Goal: Task Accomplishment & Management: Manage account settings

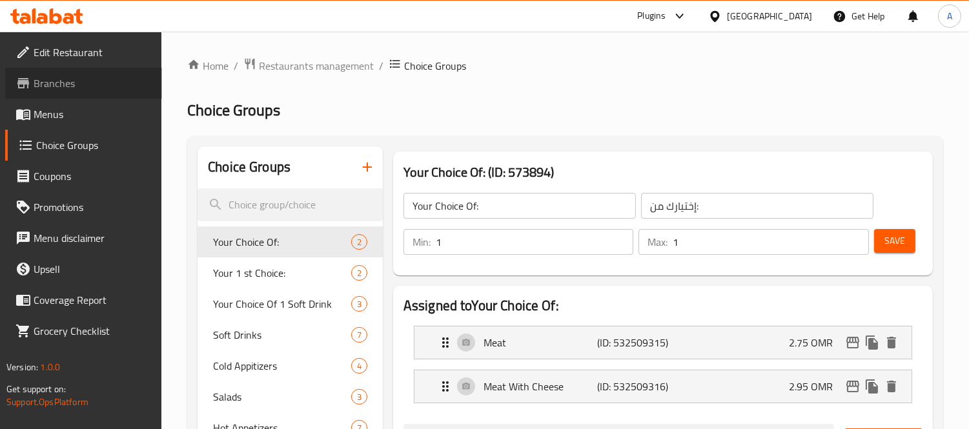
click at [92, 82] on span "Branches" at bounding box center [93, 83] width 118 height 15
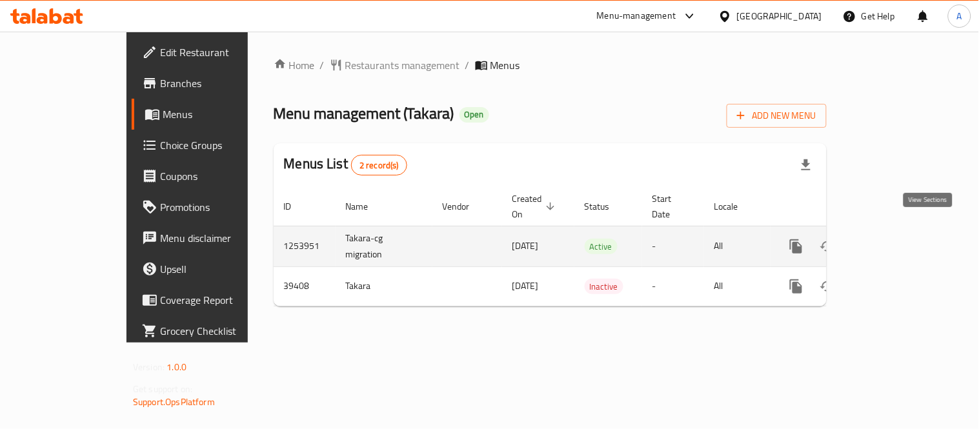
click at [897, 239] on icon "enhanced table" at bounding box center [889, 246] width 15 height 15
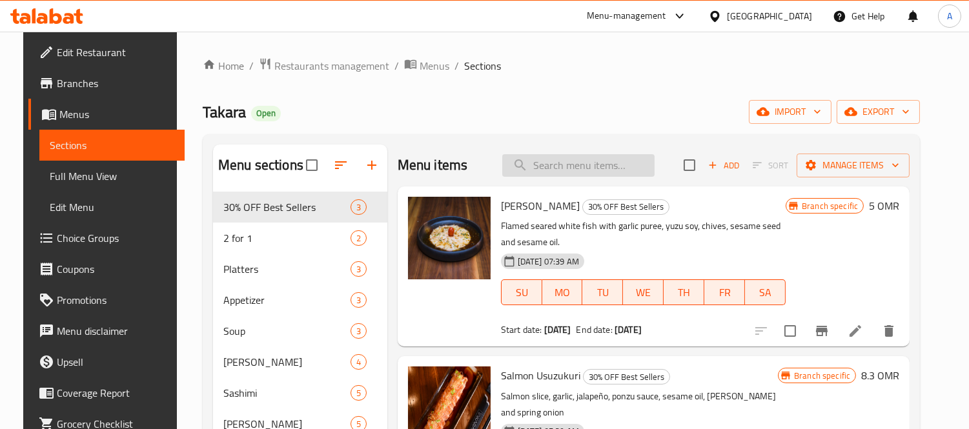
click at [554, 168] on input "search" at bounding box center [578, 165] width 152 height 23
paste input "assorted fruit plate"
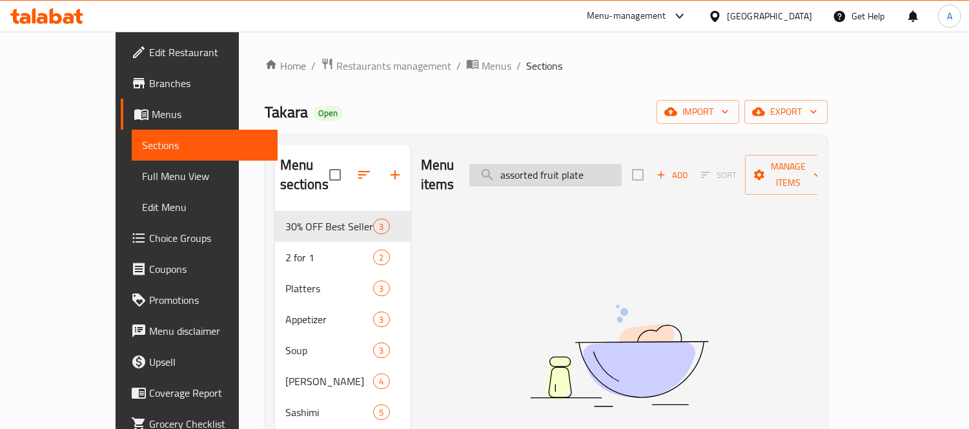
click at [597, 164] on input "assorted fruit plate" at bounding box center [545, 175] width 152 height 23
click at [606, 164] on input "assorted fruit plate" at bounding box center [545, 175] width 152 height 23
drag, startPoint x: 582, startPoint y: 170, endPoint x: 331, endPoint y: 221, distance: 256.1
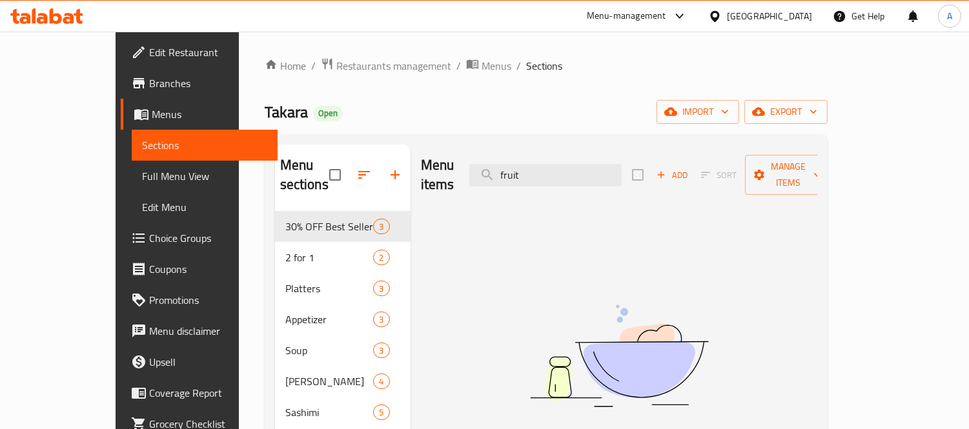
click at [583, 149] on div "Menu items fruit Add Sort Manage items" at bounding box center [619, 175] width 396 height 61
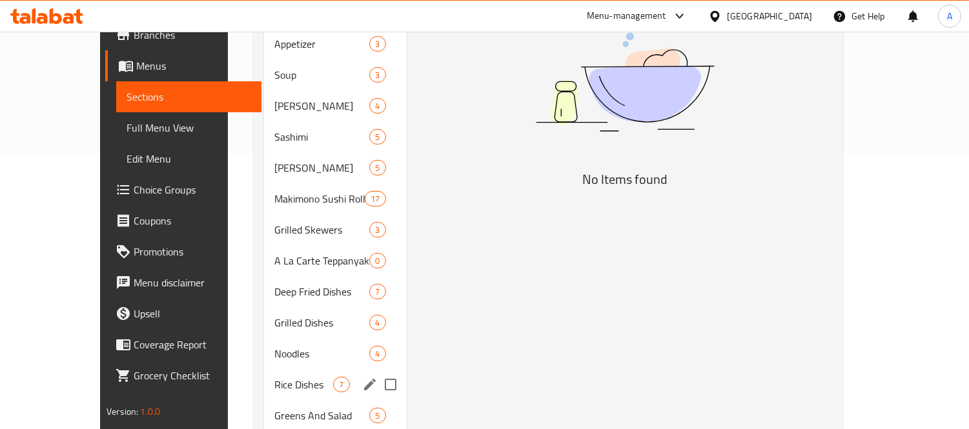
scroll to position [330, 0]
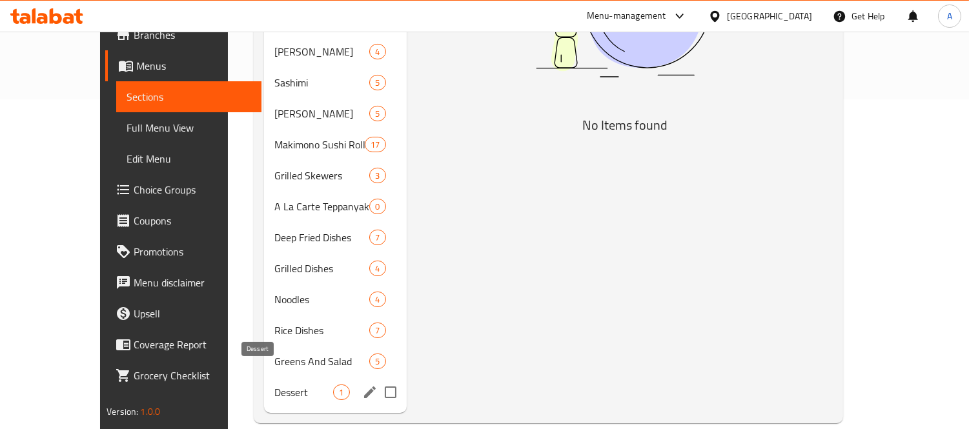
click at [274, 385] on span "Dessert" at bounding box center [303, 392] width 59 height 15
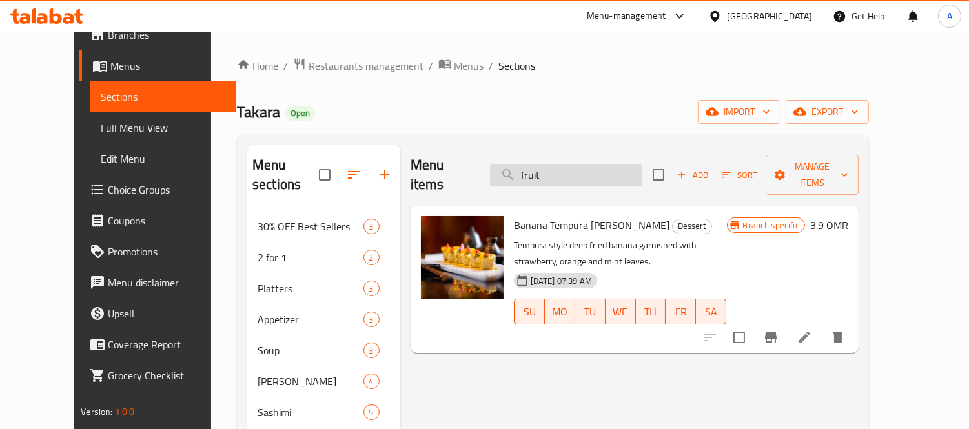
click at [540, 164] on input "fruit" at bounding box center [566, 175] width 152 height 23
paste input "wagyu st"
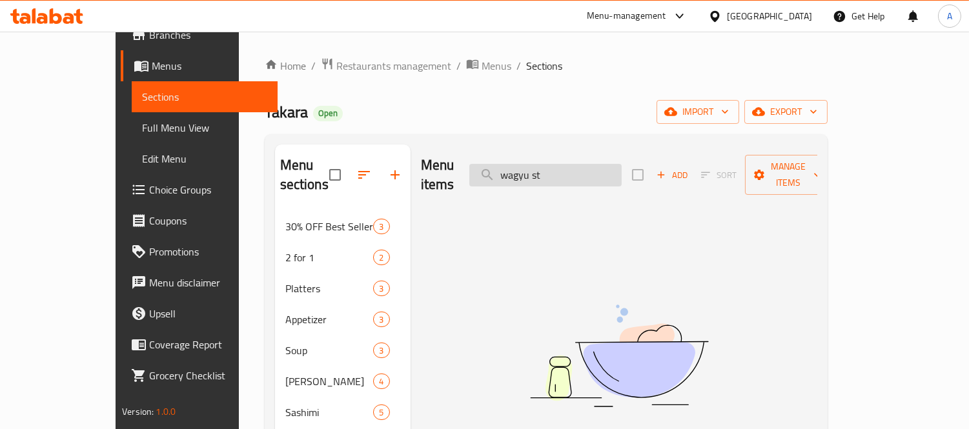
click at [598, 166] on input "wagyu st" at bounding box center [545, 175] width 152 height 23
click at [598, 164] on input "wag" at bounding box center [545, 175] width 152 height 23
type input "wag"
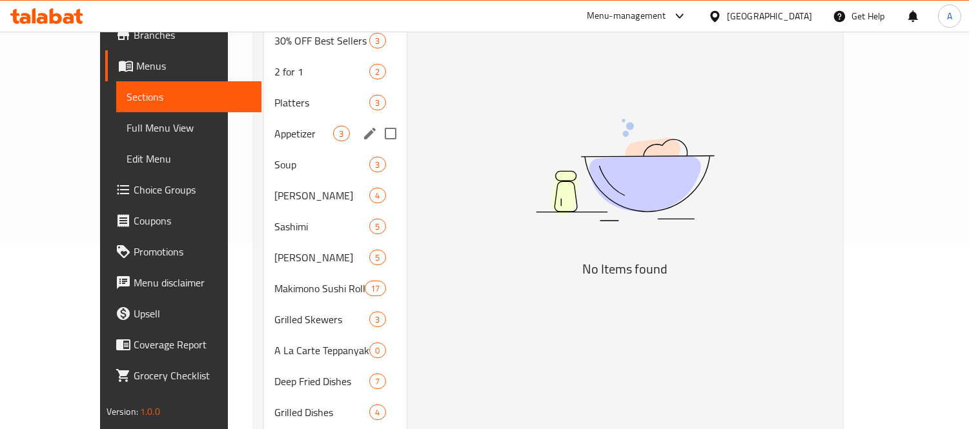
scroll to position [215, 0]
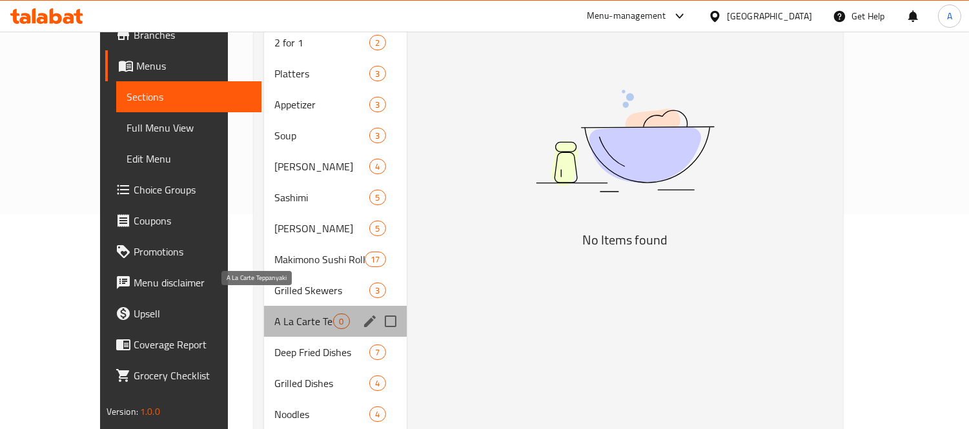
click at [274, 314] on span "A La Carte Teppanyaki" at bounding box center [303, 321] width 59 height 15
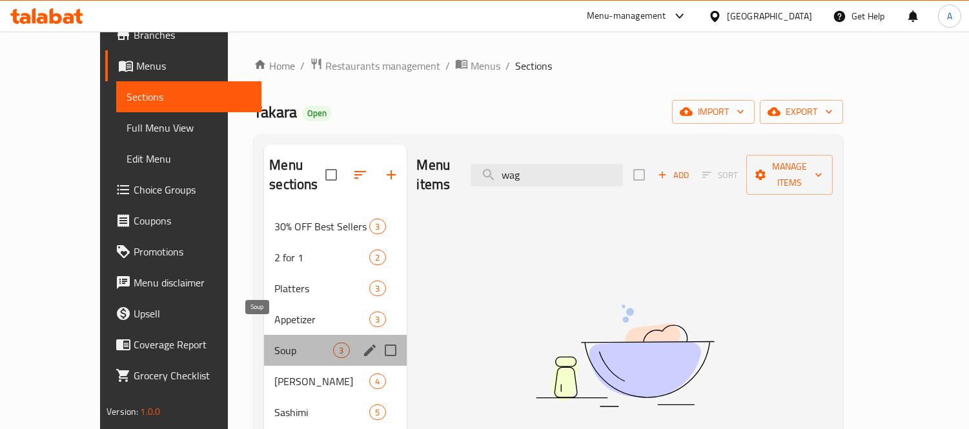
click at [274, 343] on span "Soup" at bounding box center [303, 350] width 59 height 15
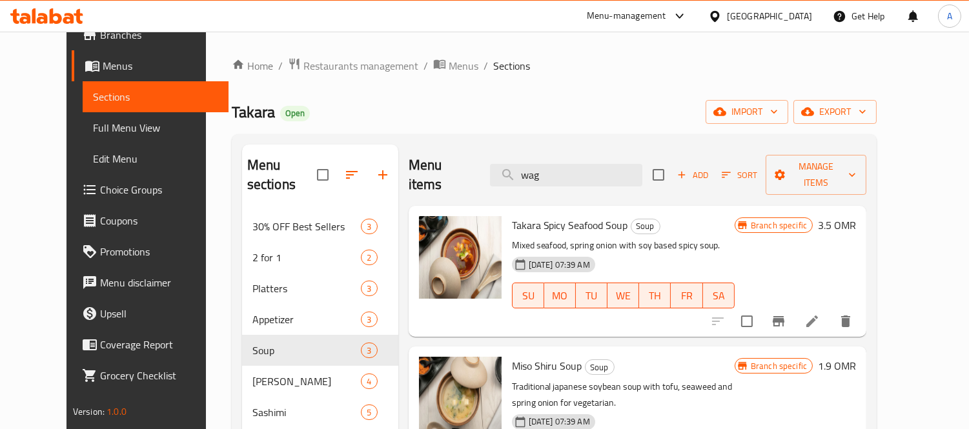
click at [794, 307] on button "Branch-specific-item" at bounding box center [778, 321] width 31 height 31
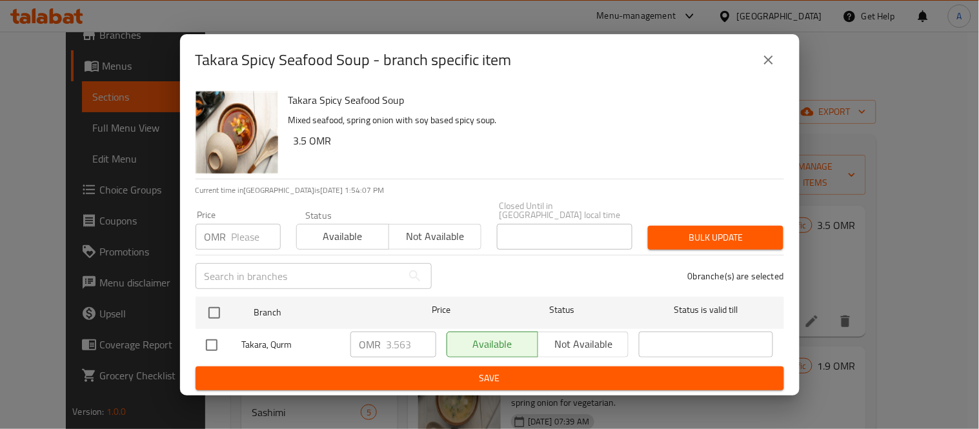
click at [765, 66] on icon "close" at bounding box center [768, 59] width 15 height 15
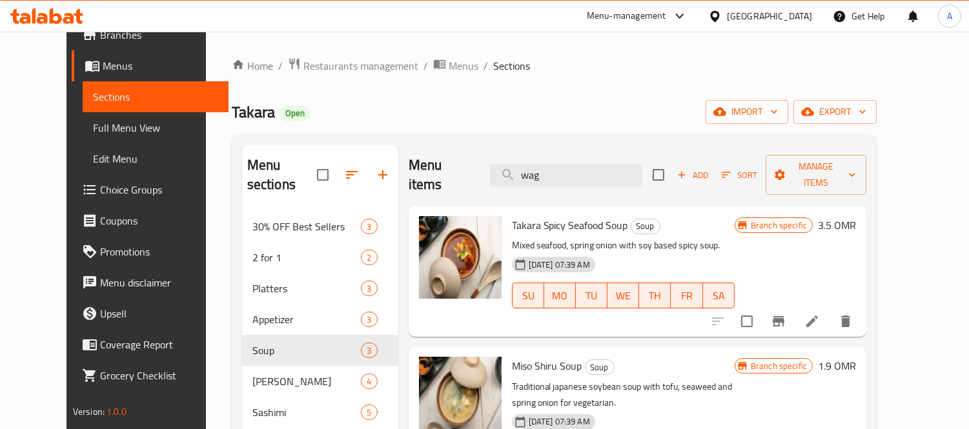
click at [856, 216] on h6 "3.5 OMR" at bounding box center [837, 225] width 38 height 18
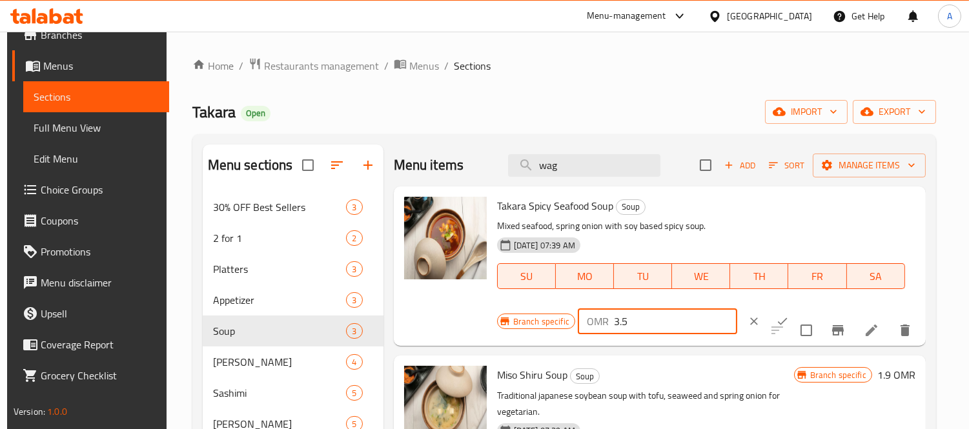
drag, startPoint x: 631, startPoint y: 321, endPoint x: 598, endPoint y: 327, distance: 33.4
click at [598, 327] on div "OMR 3.5 ​" at bounding box center [657, 322] width 159 height 26
paste input "686"
type input "3.686"
click at [776, 320] on icon "ok" at bounding box center [782, 321] width 13 height 13
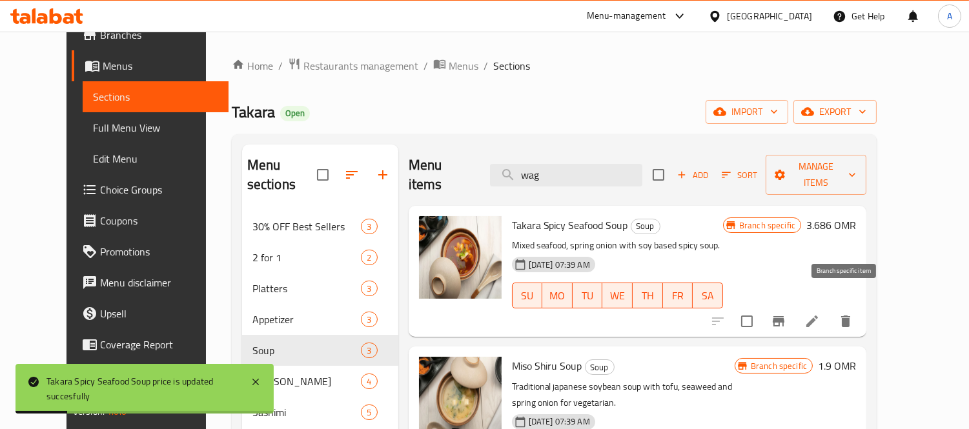
click at [794, 312] on button "Branch-specific-item" at bounding box center [778, 321] width 31 height 31
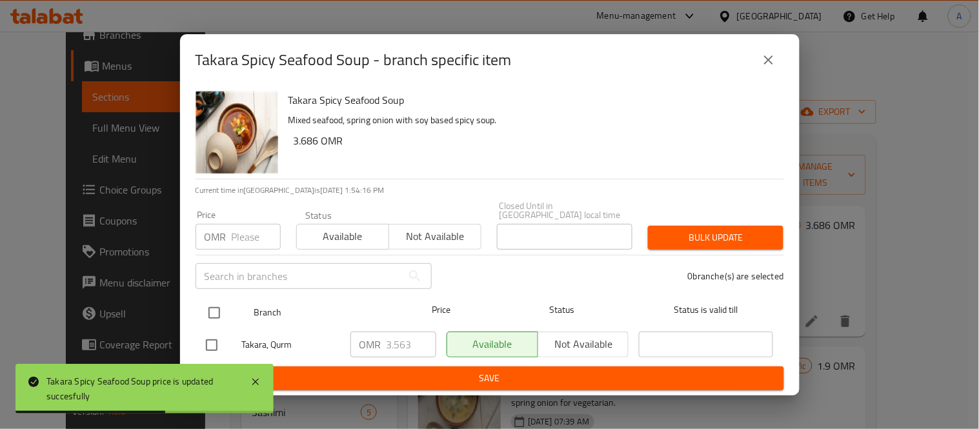
click at [214, 300] on input "checkbox" at bounding box center [214, 313] width 27 height 27
checkbox input "true"
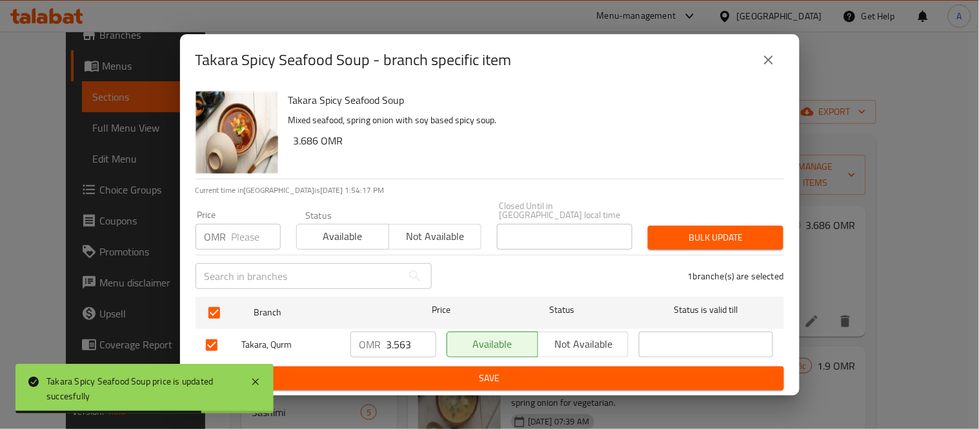
click at [412, 332] on input "3.563" at bounding box center [412, 345] width 50 height 26
paste input "686"
type input "3.686"
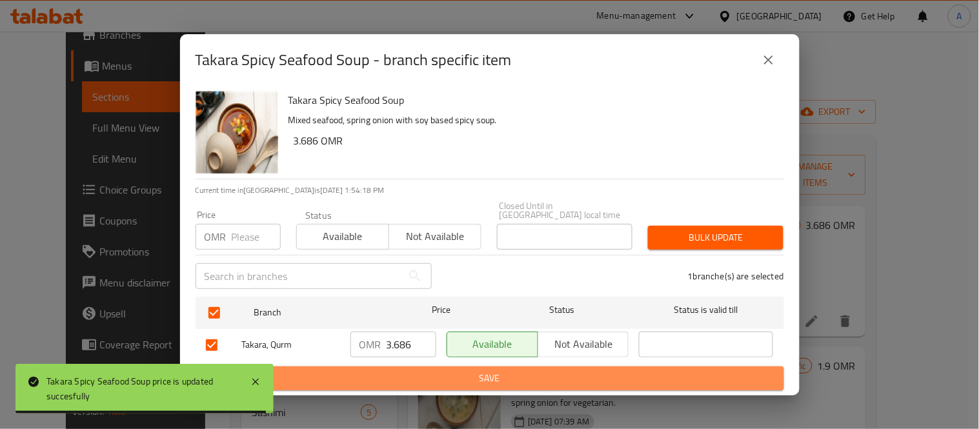
click at [414, 367] on button "Save" at bounding box center [490, 379] width 589 height 24
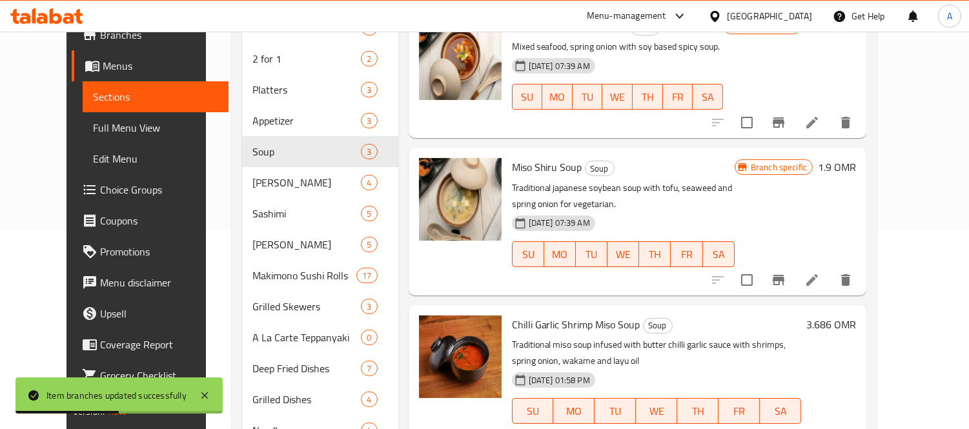
scroll to position [215, 0]
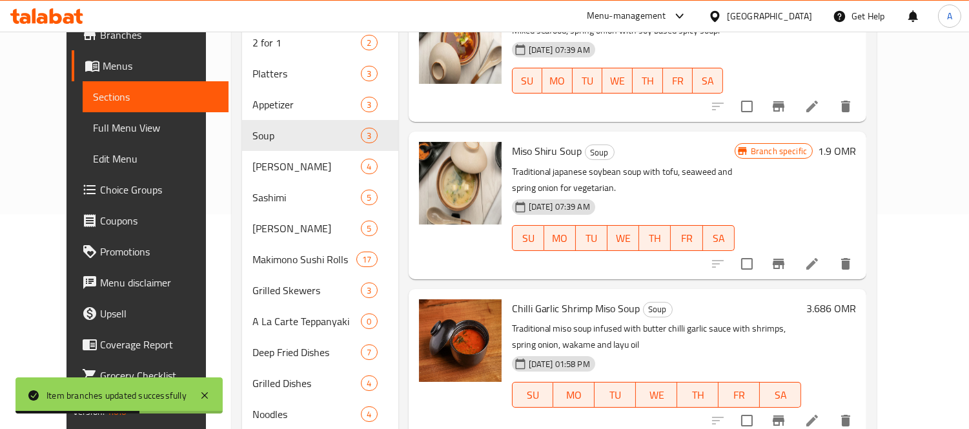
click at [856, 300] on h6 "3.686 OMR" at bounding box center [831, 309] width 50 height 18
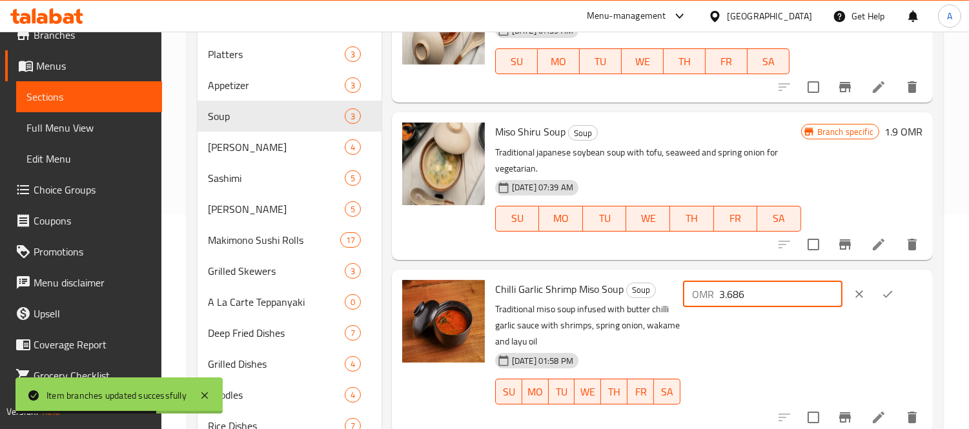
drag, startPoint x: 771, startPoint y: 289, endPoint x: 702, endPoint y: 290, distance: 68.5
click at [702, 290] on div "OMR 3.686 ​" at bounding box center [801, 294] width 242 height 28
click at [892, 294] on icon "ok" at bounding box center [887, 294] width 13 height 13
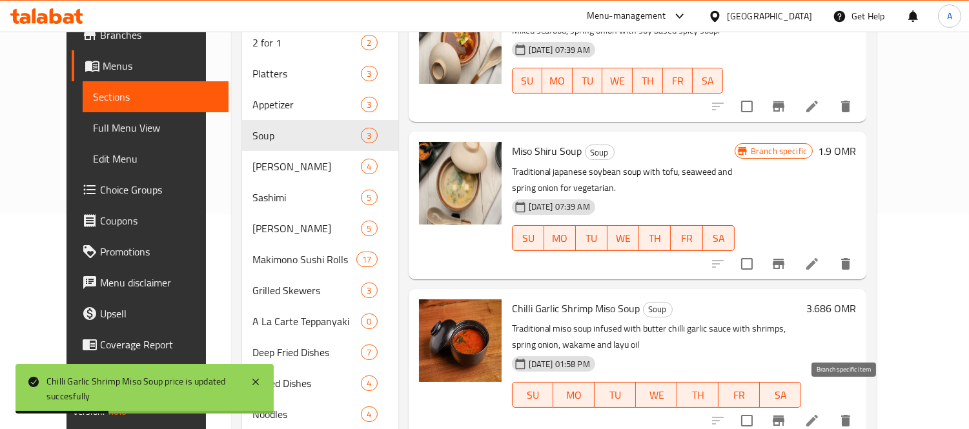
click at [786, 413] on icon "Branch-specific-item" at bounding box center [778, 420] width 15 height 15
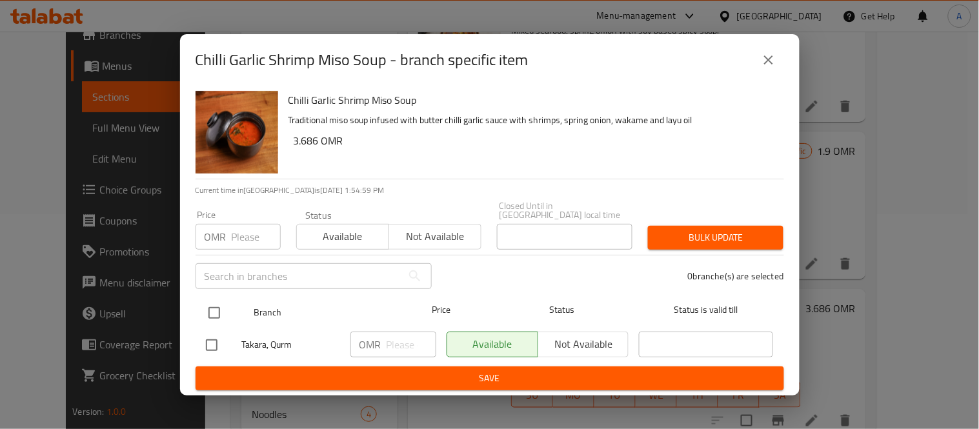
click at [212, 301] on input "checkbox" at bounding box center [214, 313] width 27 height 27
checkbox input "true"
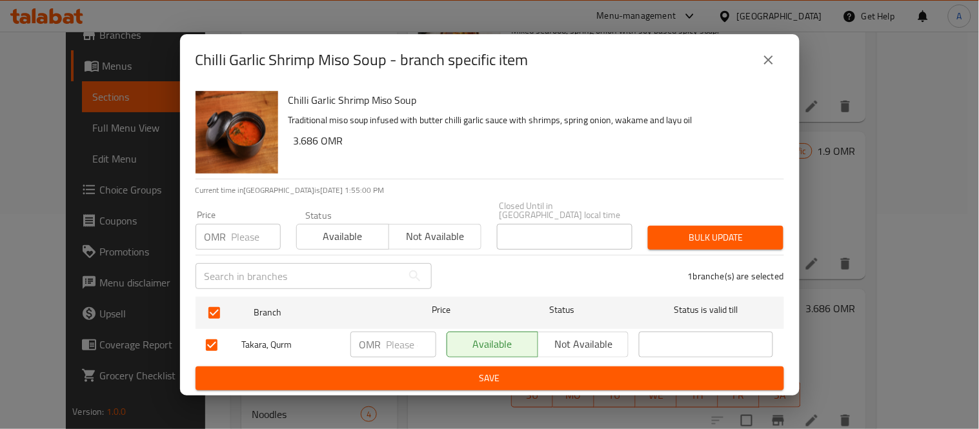
click at [396, 333] on input "number" at bounding box center [412, 345] width 50 height 26
paste input "3.686"
type input "3.686"
click at [411, 371] on span "Save" at bounding box center [490, 379] width 568 height 16
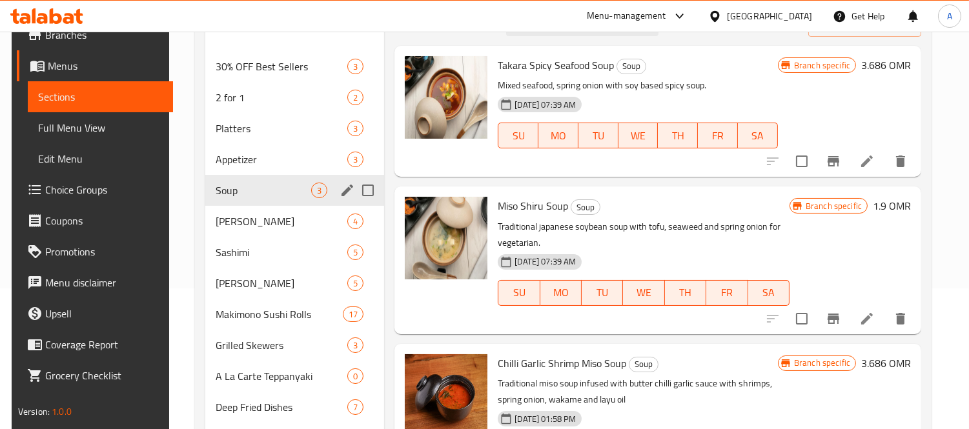
scroll to position [114, 0]
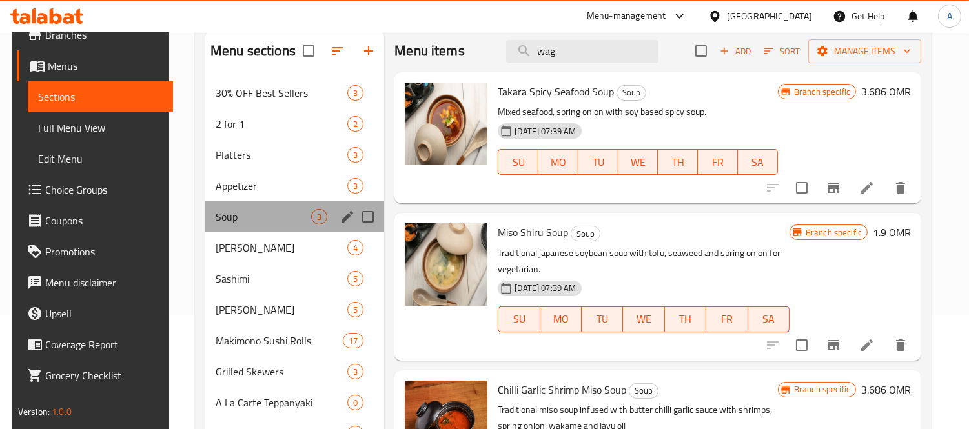
click at [243, 203] on div "Soup 3" at bounding box center [294, 216] width 179 height 31
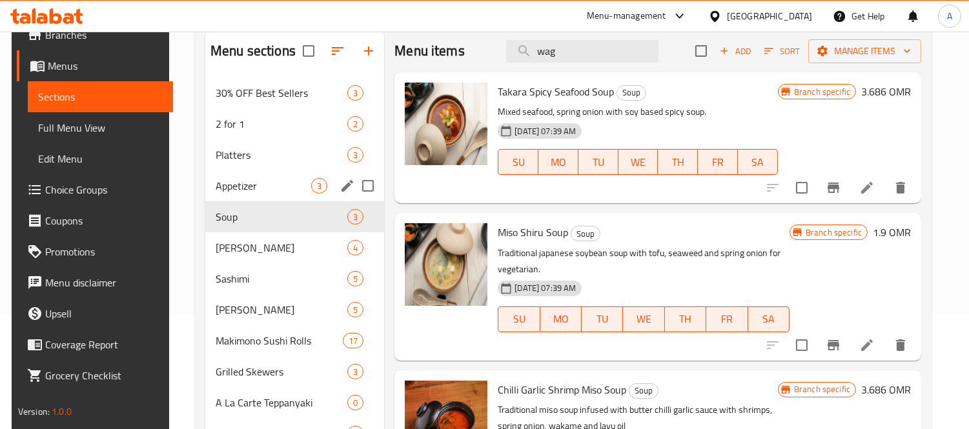
click at [243, 194] on div "Appetizer 3" at bounding box center [294, 185] width 179 height 31
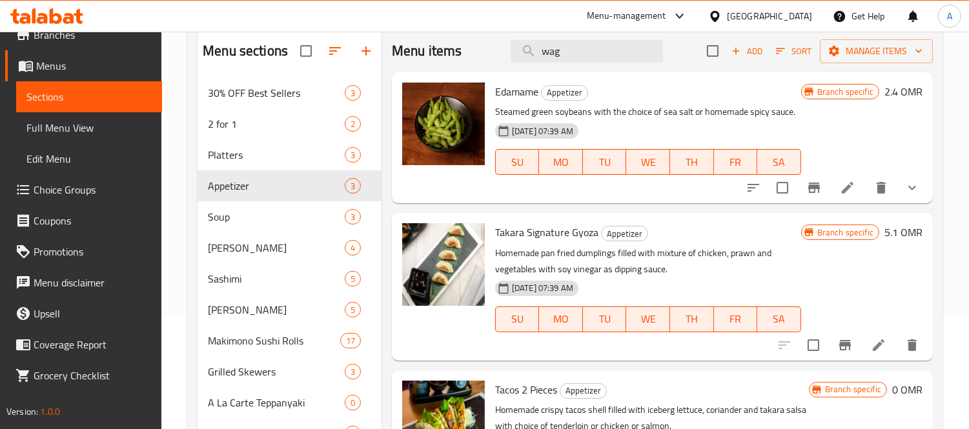
click at [890, 91] on h6 "2.4 OMR" at bounding box center [903, 92] width 38 height 18
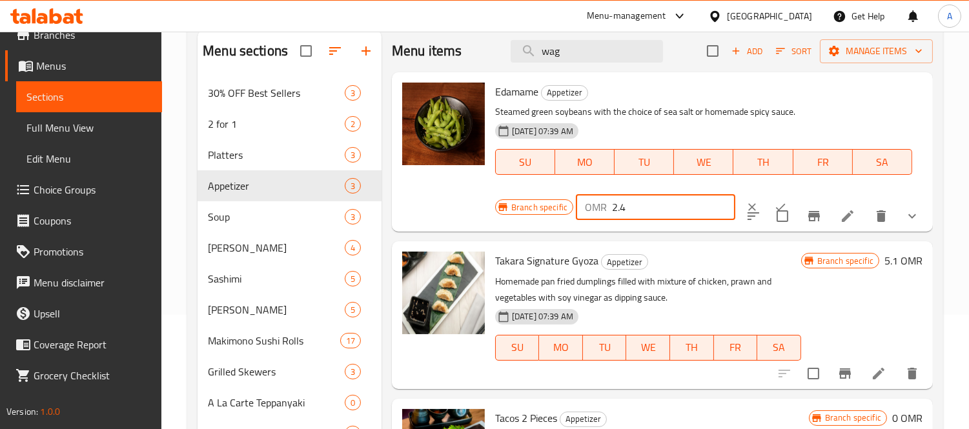
drag, startPoint x: 629, startPoint y: 207, endPoint x: 586, endPoint y: 203, distance: 43.4
click at [586, 203] on div "OMR 2.4 ​" at bounding box center [655, 207] width 159 height 26
paste input "3.071"
type input "3.071"
click at [766, 201] on button "ok" at bounding box center [780, 207] width 28 height 28
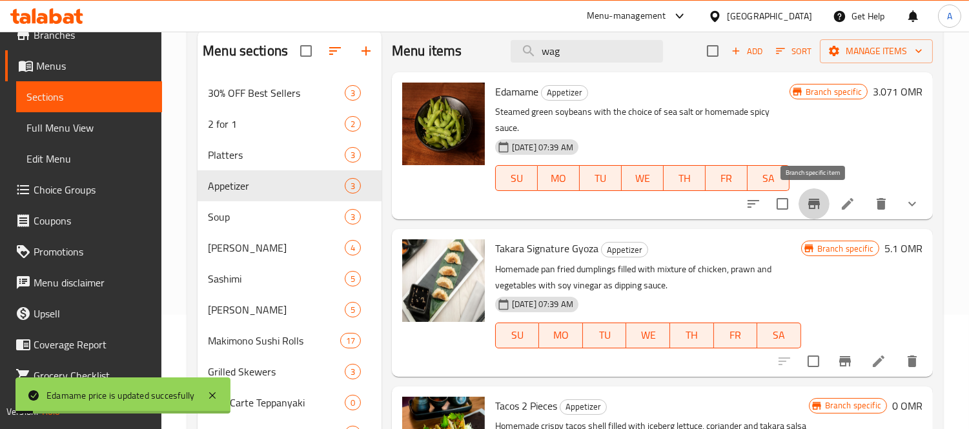
click at [812, 201] on icon "Branch-specific-item" at bounding box center [814, 204] width 12 height 10
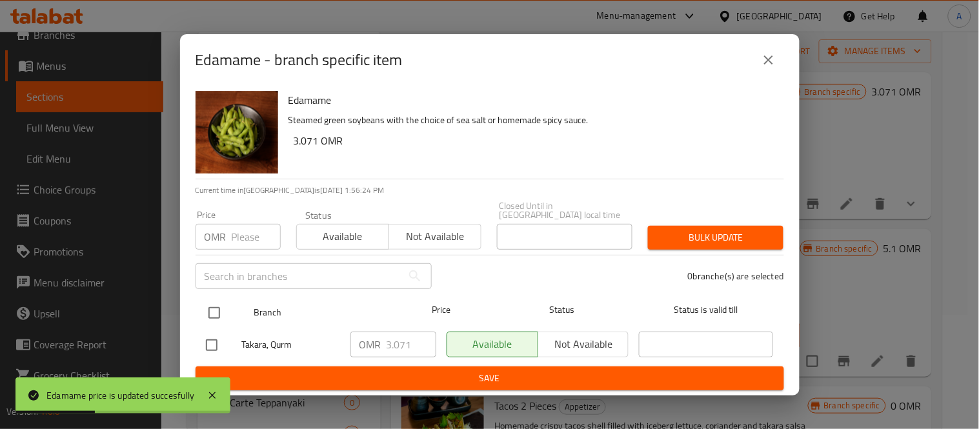
click at [216, 300] on input "checkbox" at bounding box center [214, 313] width 27 height 27
checkbox input "true"
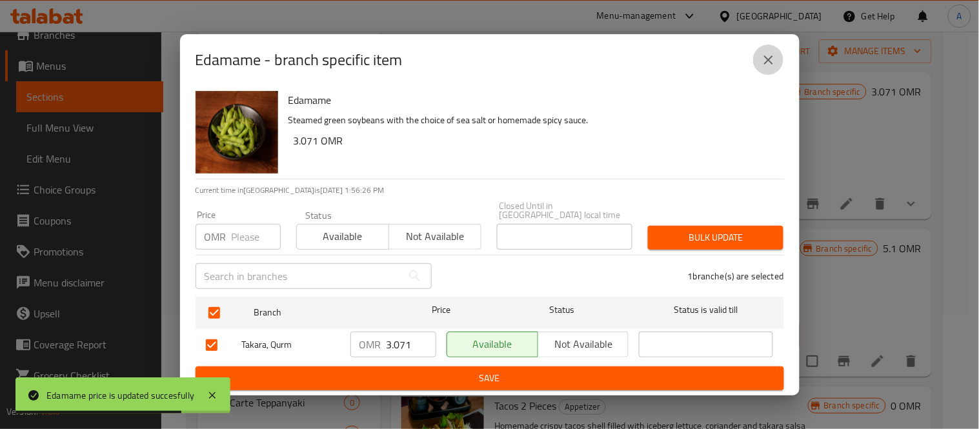
click at [767, 65] on icon "close" at bounding box center [768, 60] width 9 height 9
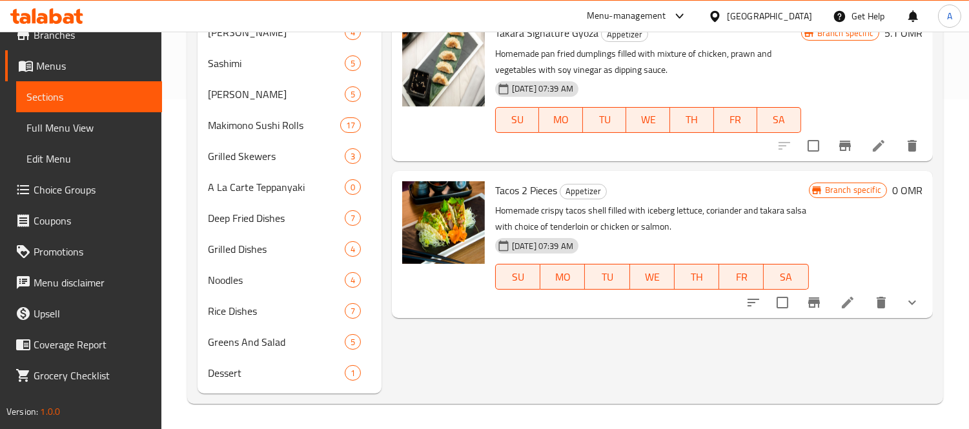
scroll to position [114, 0]
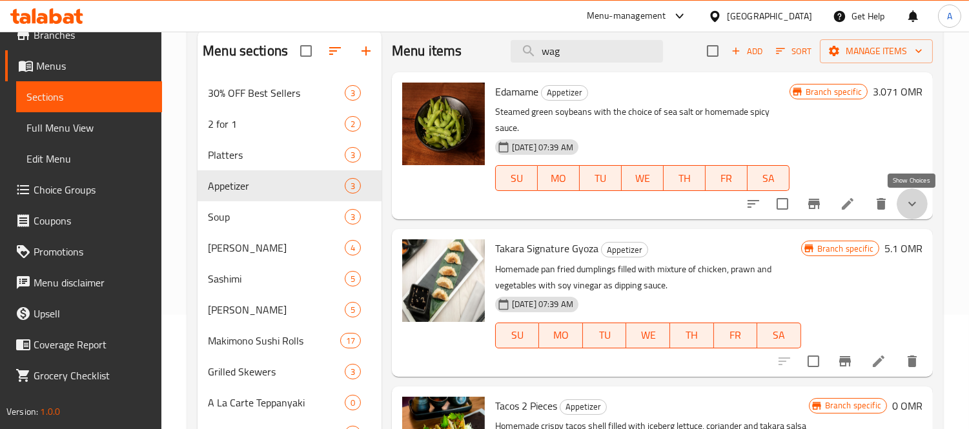
click at [911, 203] on icon "show more" at bounding box center [912, 204] width 8 height 5
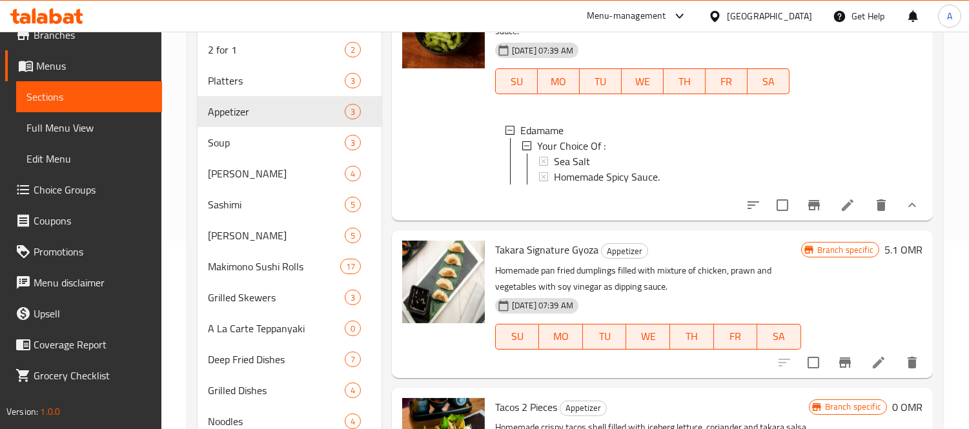
scroll to position [258, 0]
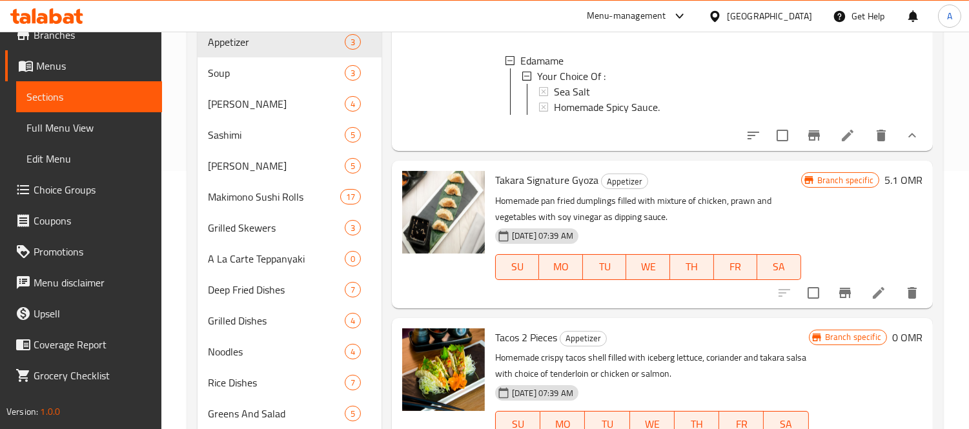
click at [893, 182] on h6 "5.1 OMR" at bounding box center [903, 180] width 38 height 18
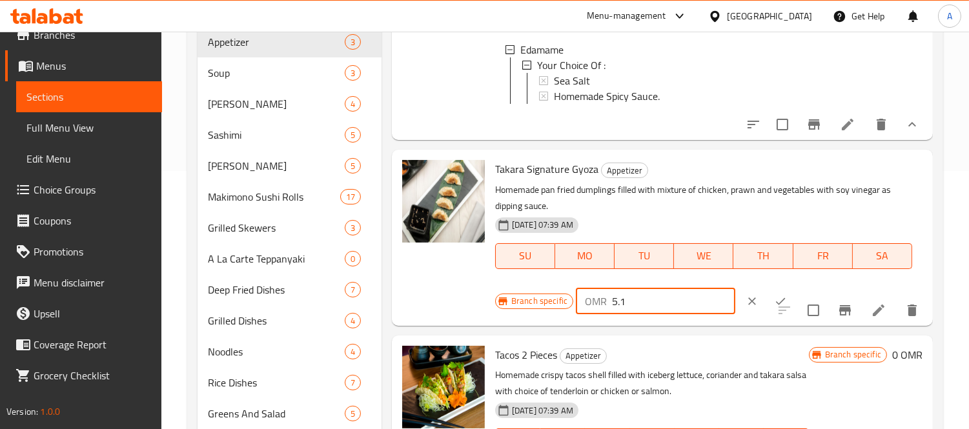
drag, startPoint x: 688, startPoint y: 313, endPoint x: 566, endPoint y: 319, distance: 122.1
click at [566, 316] on div "Branch specific OMR 5.1 ​" at bounding box center [655, 301] width 320 height 28
paste input "6.757"
type input "6.757"
click at [766, 304] on button "ok" at bounding box center [780, 301] width 28 height 28
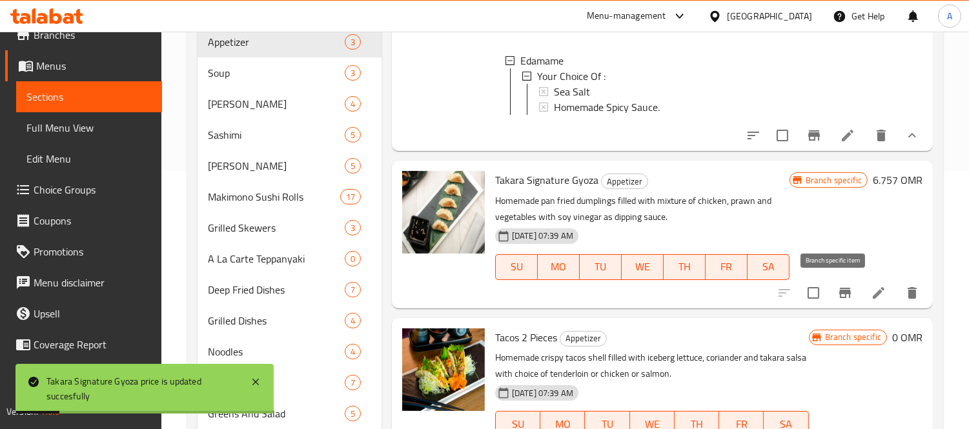
click at [837, 298] on icon "Branch-specific-item" at bounding box center [844, 292] width 15 height 15
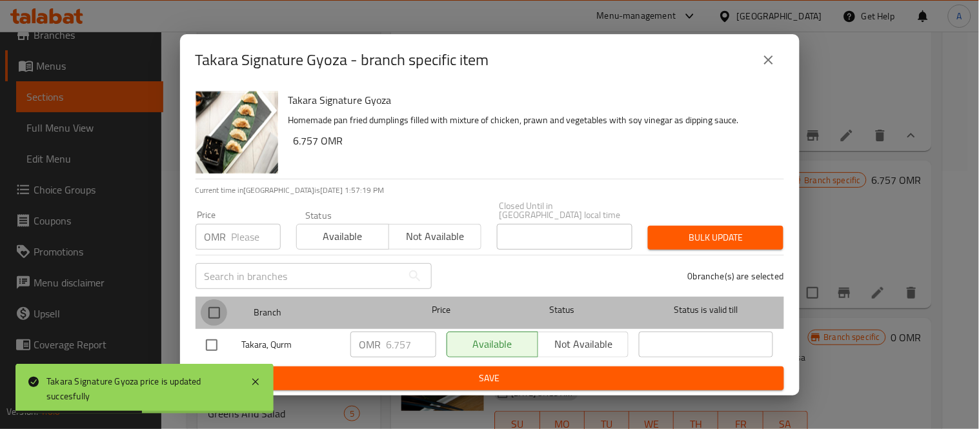
click at [224, 306] on input "checkbox" at bounding box center [214, 313] width 27 height 27
checkbox input "true"
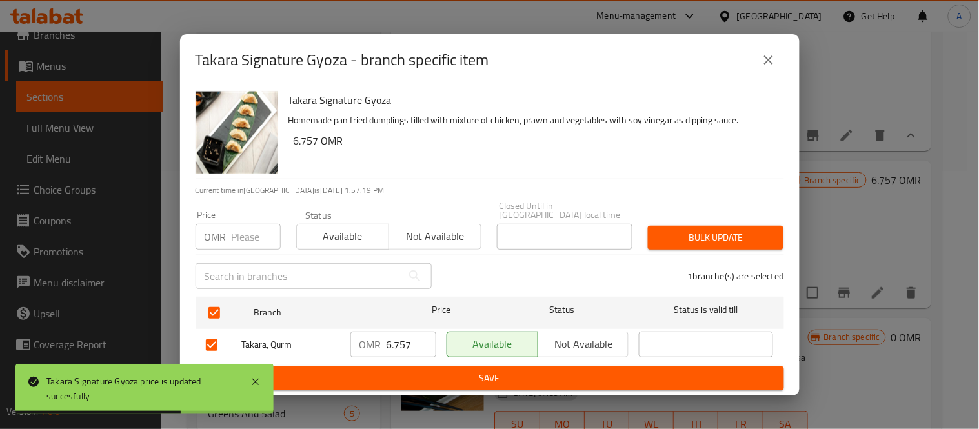
click at [768, 65] on icon "close" at bounding box center [768, 60] width 9 height 9
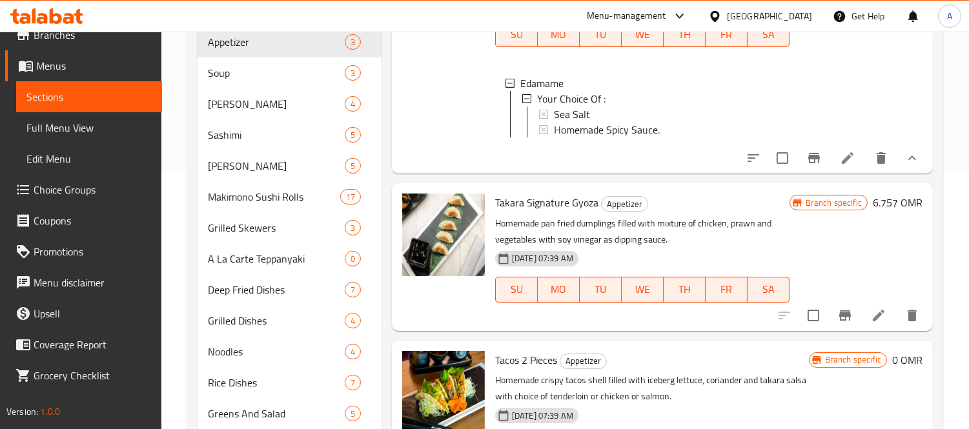
scroll to position [0, 0]
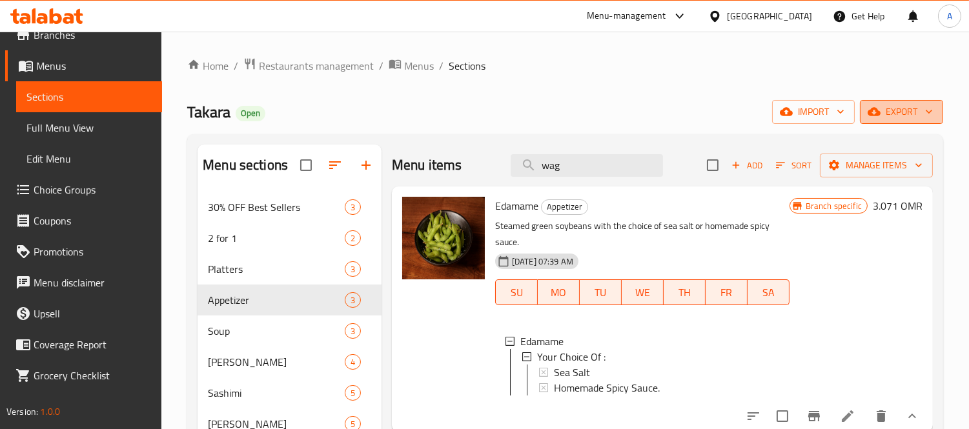
click at [894, 119] on span "export" at bounding box center [901, 112] width 63 height 16
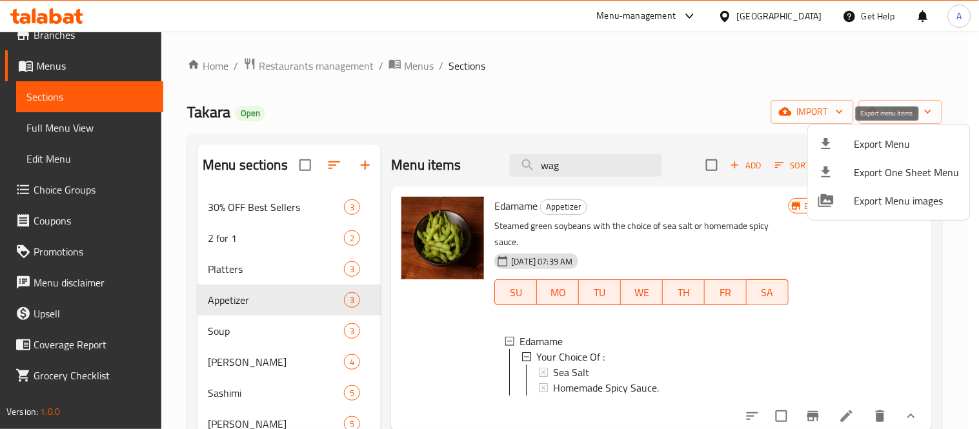
click at [870, 145] on span "Export Menu" at bounding box center [907, 143] width 105 height 15
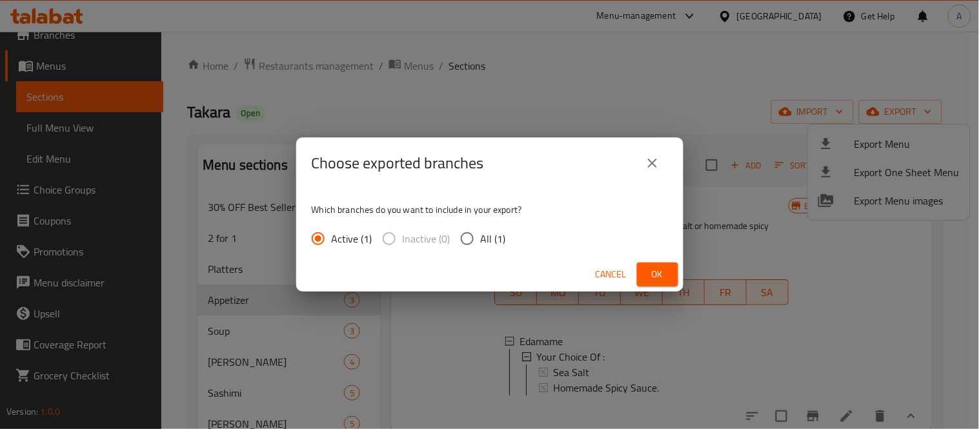
click at [458, 236] on input "All (1)" at bounding box center [467, 238] width 27 height 27
radio input "true"
click at [643, 271] on button "Ok" at bounding box center [657, 275] width 41 height 24
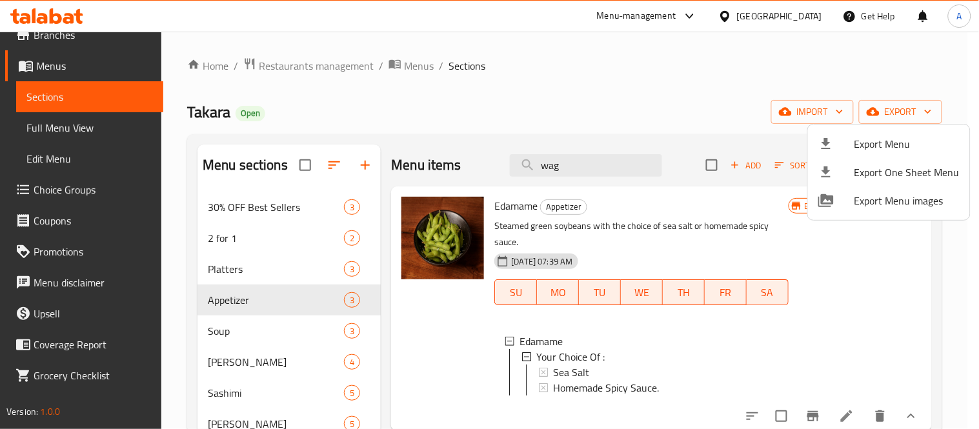
click at [488, 134] on div at bounding box center [489, 214] width 979 height 429
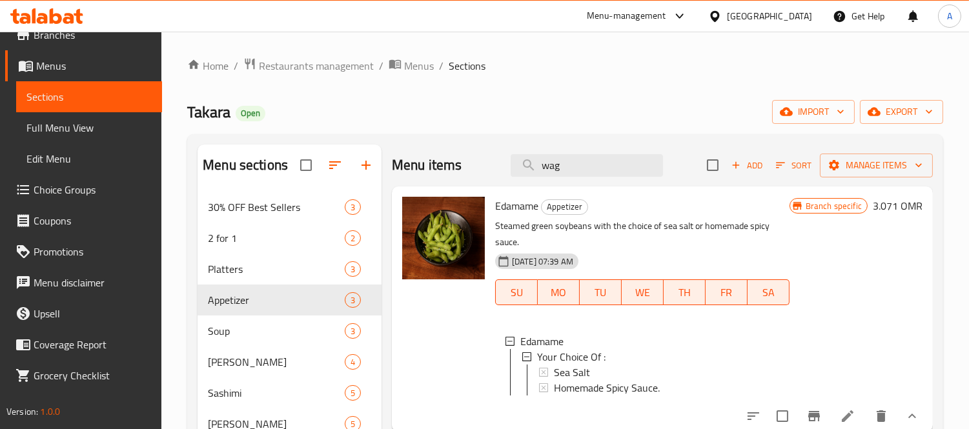
drag, startPoint x: 586, startPoint y: 171, endPoint x: 465, endPoint y: 172, distance: 120.7
click at [465, 172] on div "Menu items wag Add Sort Manage items" at bounding box center [662, 166] width 541 height 42
paste input "kani salad"
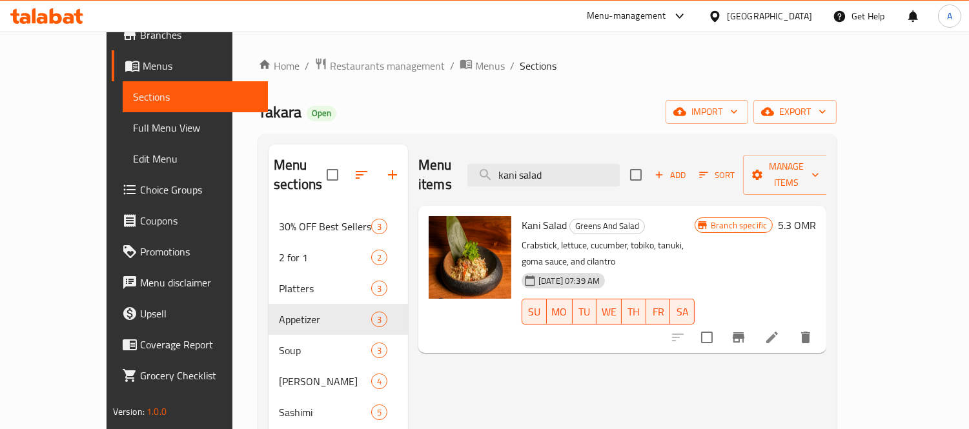
type input "kani salad"
click at [816, 216] on h6 "5.3 OMR" at bounding box center [797, 225] width 38 height 18
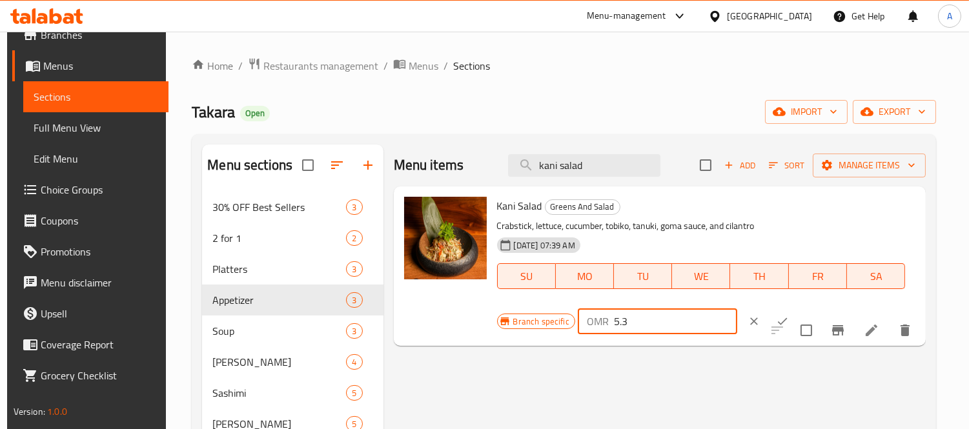
drag, startPoint x: 646, startPoint y: 320, endPoint x: 597, endPoint y: 326, distance: 49.4
click at [597, 326] on div "OMR 5.3 ​" at bounding box center [657, 322] width 159 height 26
paste input "6.14"
type input "6.143"
click at [776, 319] on icon "ok" at bounding box center [782, 321] width 13 height 13
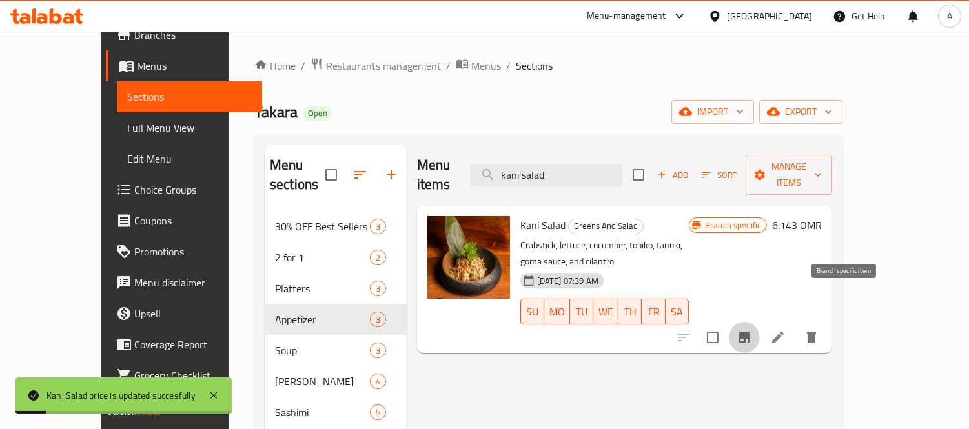
click at [752, 330] on icon "Branch-specific-item" at bounding box center [744, 337] width 15 height 15
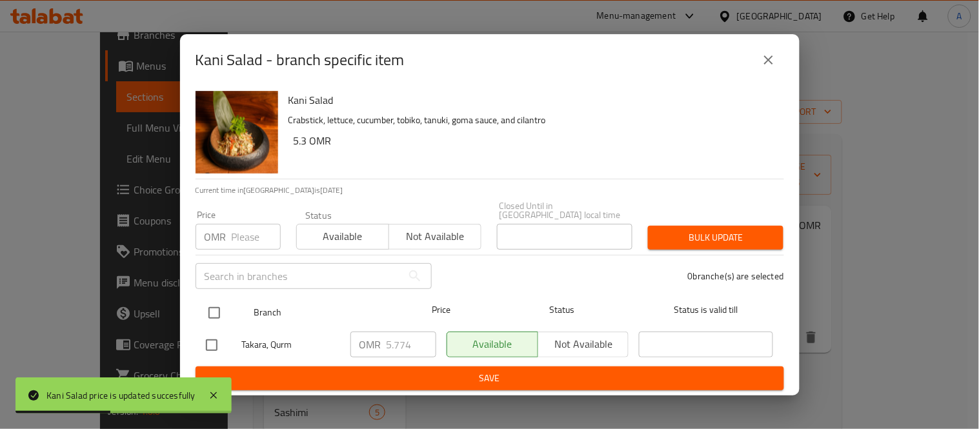
click at [213, 301] on input "checkbox" at bounding box center [214, 313] width 27 height 27
checkbox input "true"
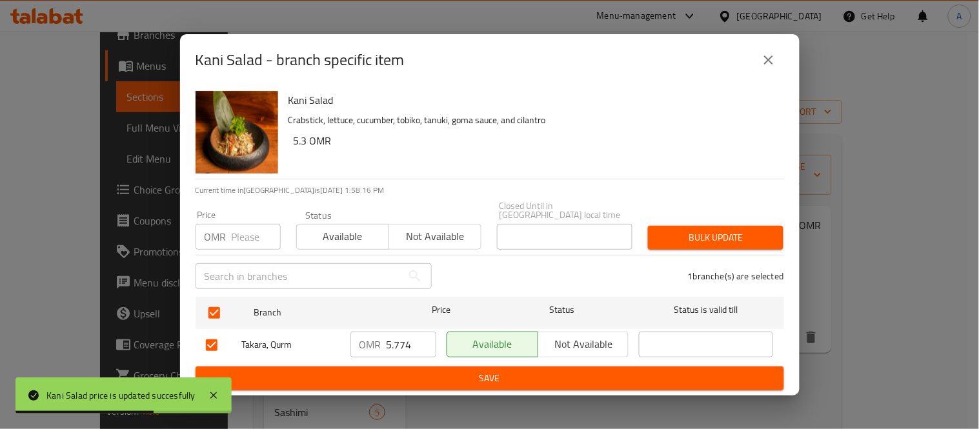
click at [411, 345] on input "5.774" at bounding box center [412, 345] width 50 height 26
paste input "6.143"
type input "6.143"
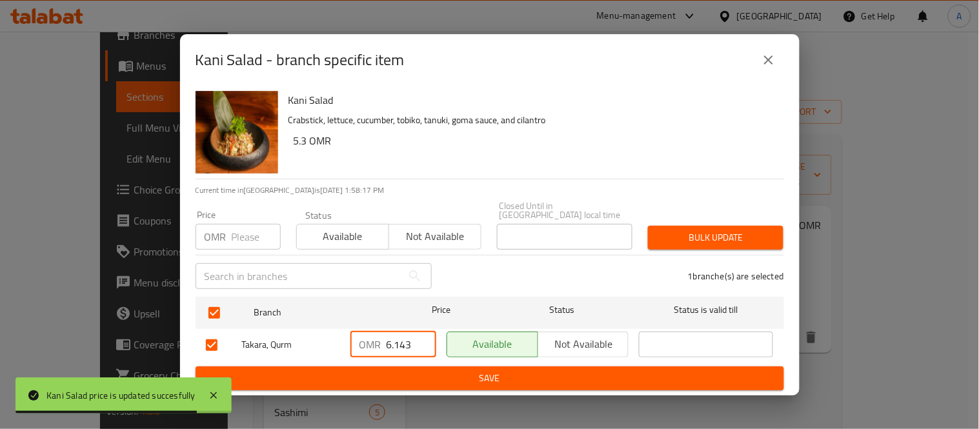
click at [404, 367] on button "Save" at bounding box center [490, 379] width 589 height 24
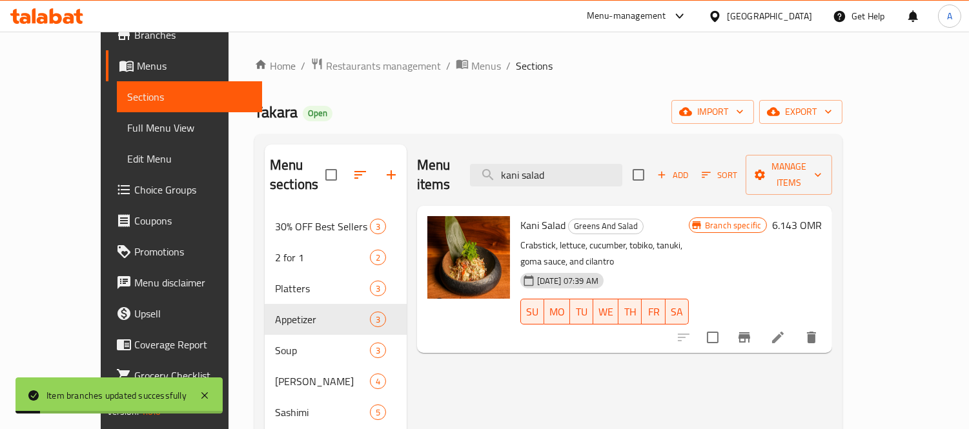
click at [520, 216] on span "Kani Salad" at bounding box center [542, 225] width 45 height 19
copy h6 "Kani Salad"
click at [598, 176] on input "kani salad" at bounding box center [546, 175] width 152 height 23
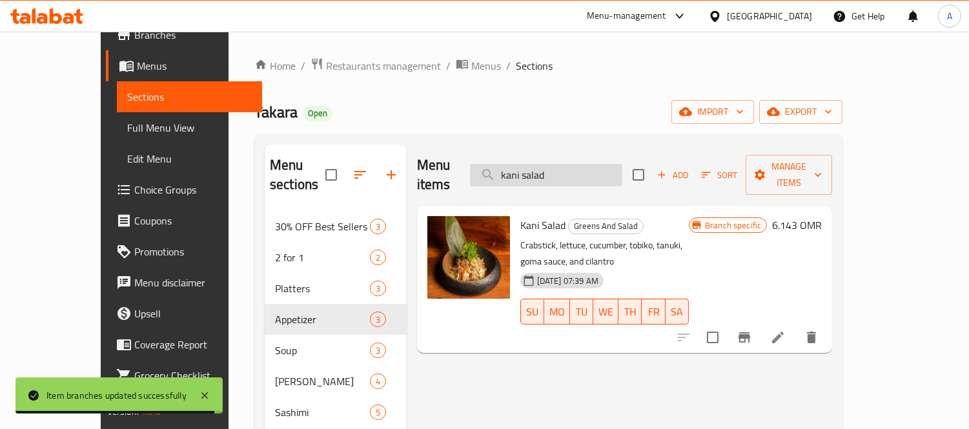
click at [598, 176] on input "kani salad" at bounding box center [546, 175] width 152 height 23
paste input "prawn salad"
click at [598, 176] on input "kani salad" at bounding box center [546, 175] width 152 height 23
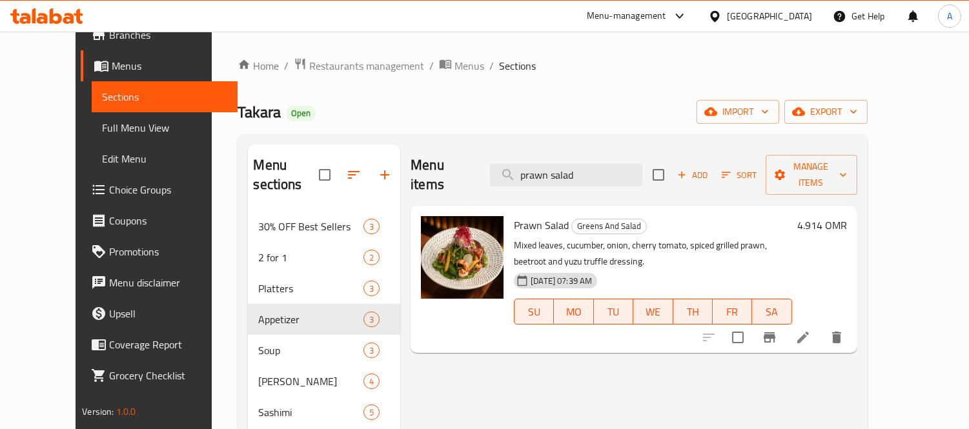
type input "prawn salad"
click at [847, 216] on h6 "4.914 OMR" at bounding box center [822, 225] width 50 height 18
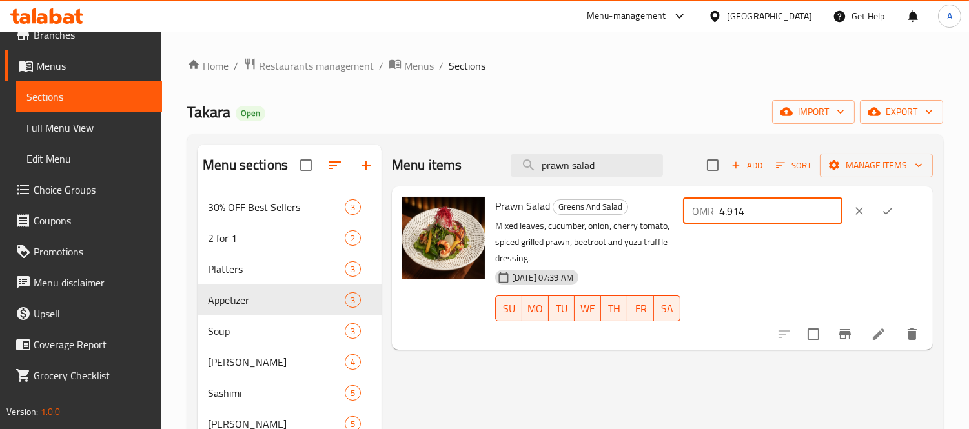
drag, startPoint x: 799, startPoint y: 210, endPoint x: 697, endPoint y: 205, distance: 101.5
click at [697, 205] on div "Prawn Salad Greens And Salad Mixed leaves, cucumber, onion, cherry tomato, spic…" at bounding box center [709, 268] width 438 height 153
paste input "5.528"
type input "5.528"
click at [902, 205] on button "ok" at bounding box center [887, 211] width 28 height 28
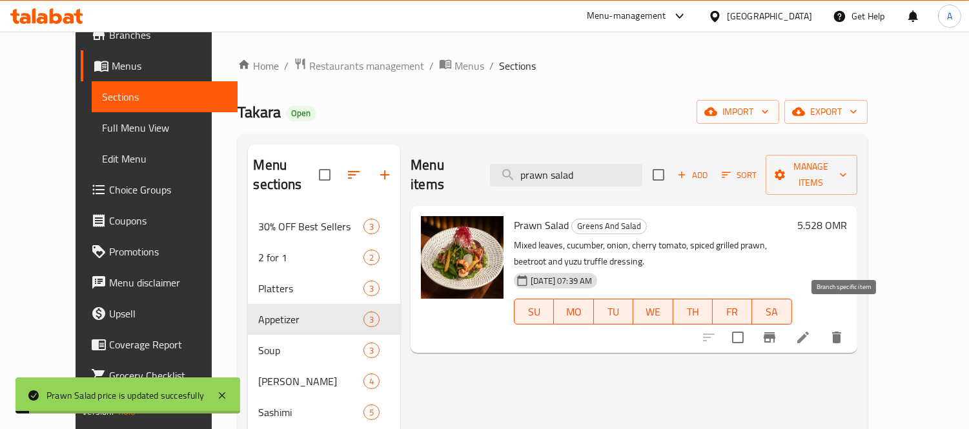
click at [777, 330] on icon "Branch-specific-item" at bounding box center [769, 337] width 15 height 15
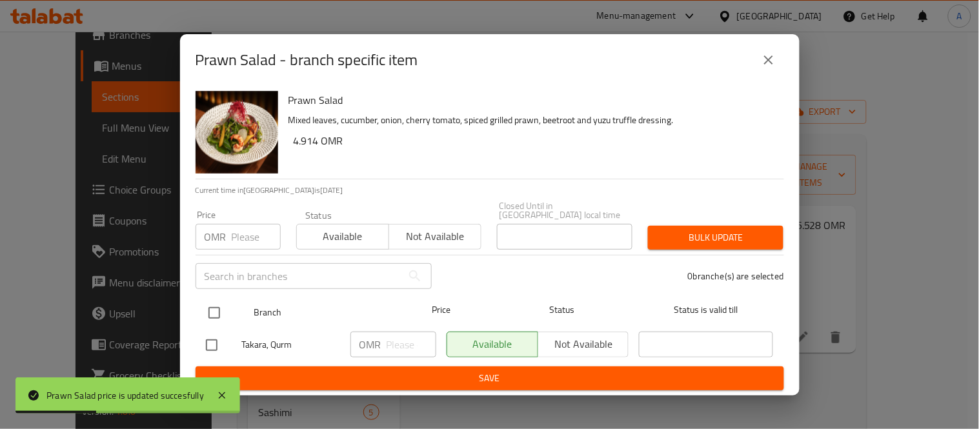
click at [214, 300] on input "checkbox" at bounding box center [214, 313] width 27 height 27
checkbox input "true"
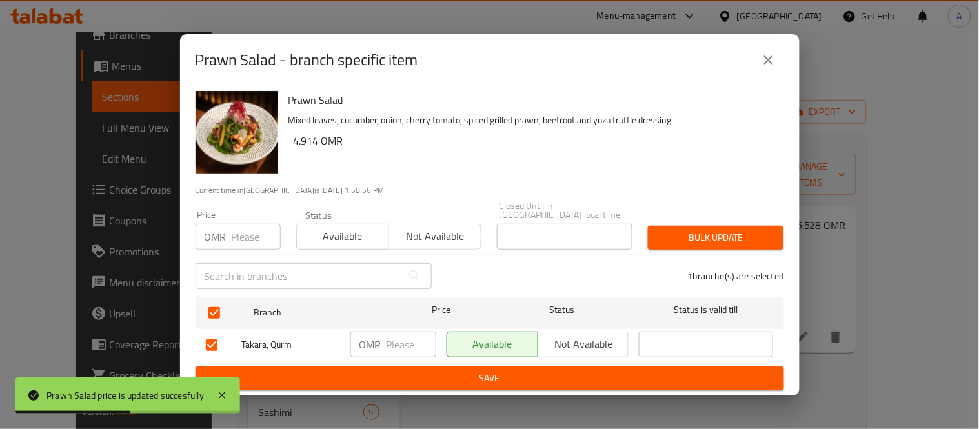
click at [412, 342] on input "number" at bounding box center [412, 345] width 50 height 26
paste input "5.528"
type input "5.528"
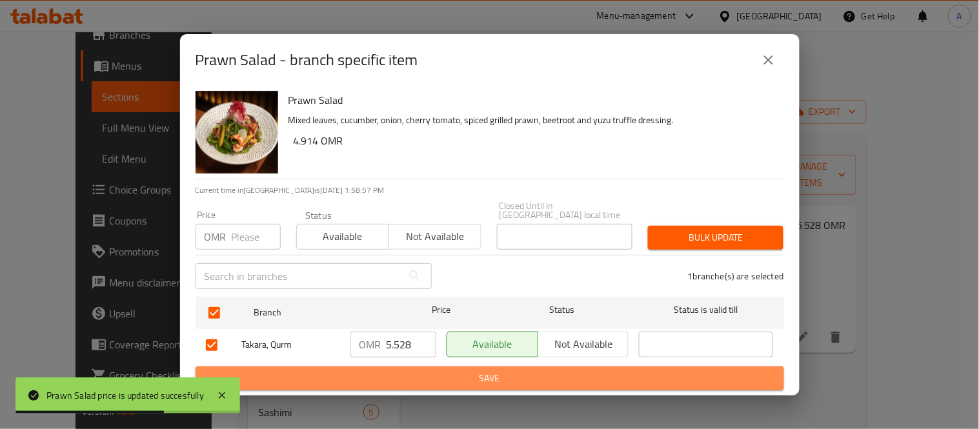
click at [405, 372] on span "Save" at bounding box center [490, 379] width 568 height 16
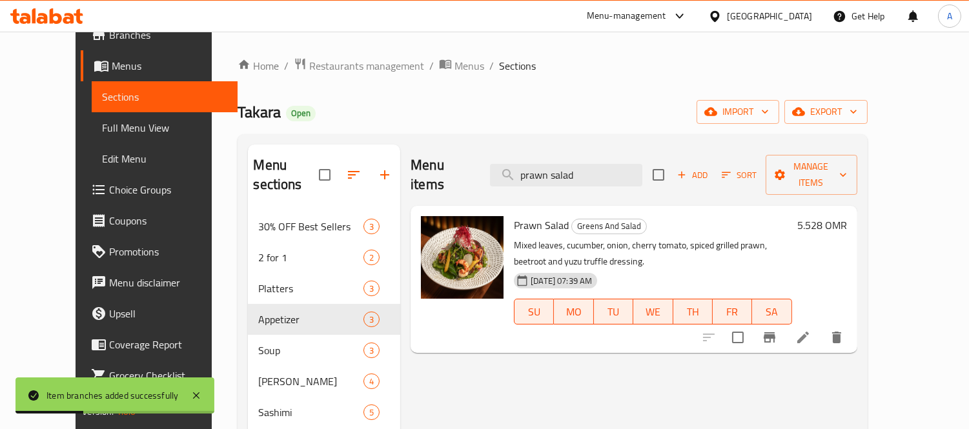
click at [577, 181] on div "Menu items prawn salad Add Sort Manage items" at bounding box center [634, 175] width 446 height 61
click at [583, 172] on input "prawn salad" at bounding box center [566, 175] width 152 height 23
paste input "yuzu tofu salad"
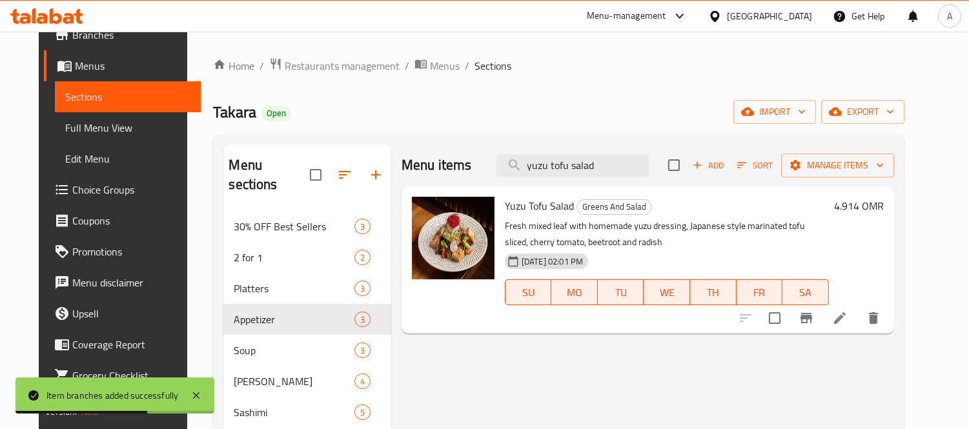
type input "yuzu tofu salad"
click at [875, 205] on h6 "4.914 OMR" at bounding box center [859, 206] width 50 height 18
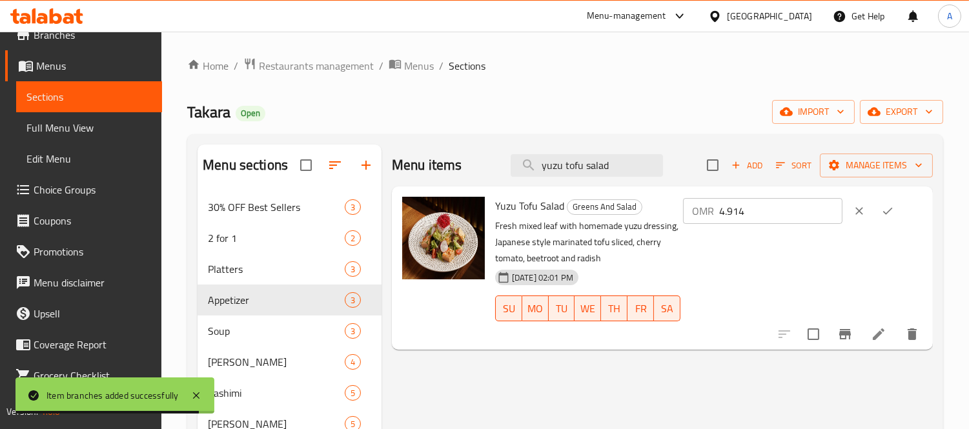
click at [838, 334] on icon "Branch-specific-item" at bounding box center [844, 334] width 15 height 15
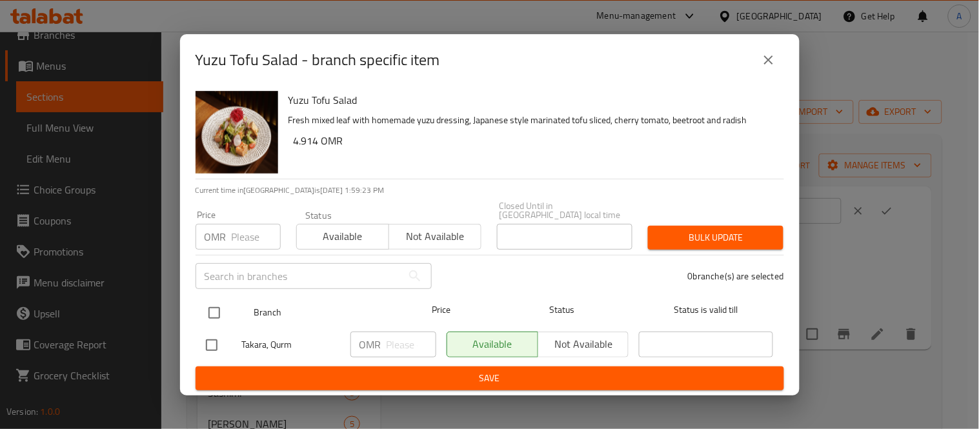
click at [220, 312] on input "checkbox" at bounding box center [214, 313] width 27 height 27
checkbox input "true"
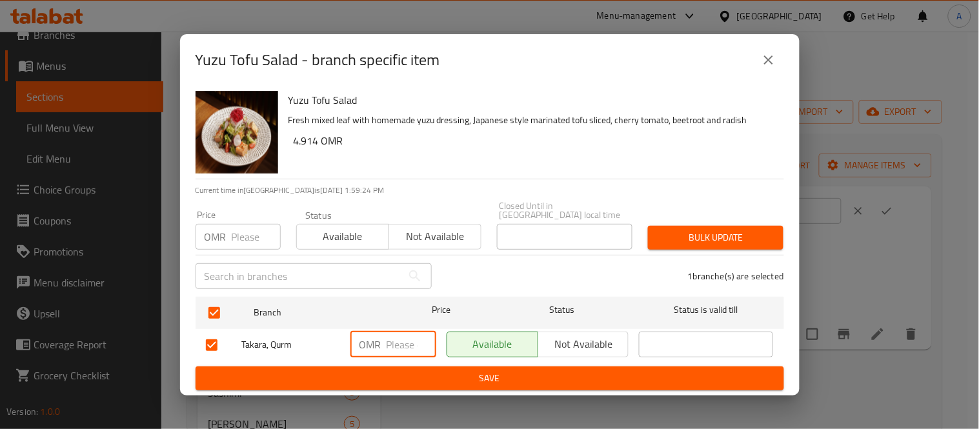
click at [399, 336] on input "number" at bounding box center [412, 345] width 50 height 26
paste input "4.914"
type input "4.914"
click at [401, 372] on span "Save" at bounding box center [490, 379] width 568 height 16
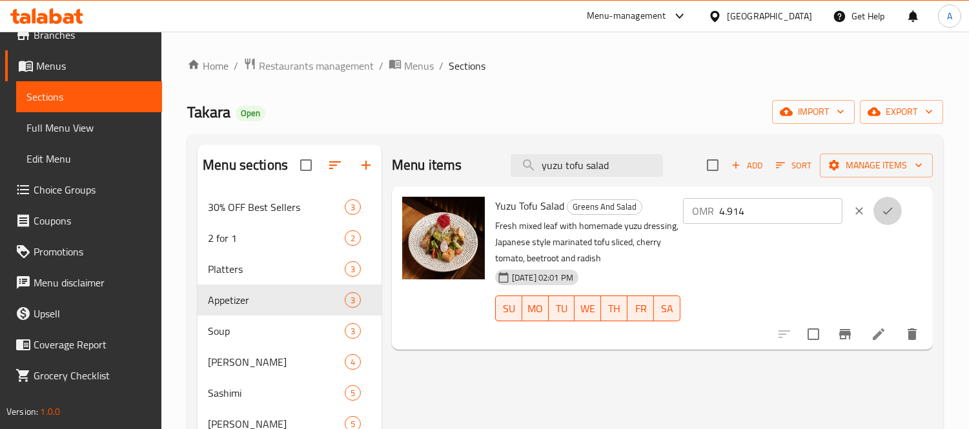
click at [892, 214] on icon "ok" at bounding box center [888, 211] width 10 height 7
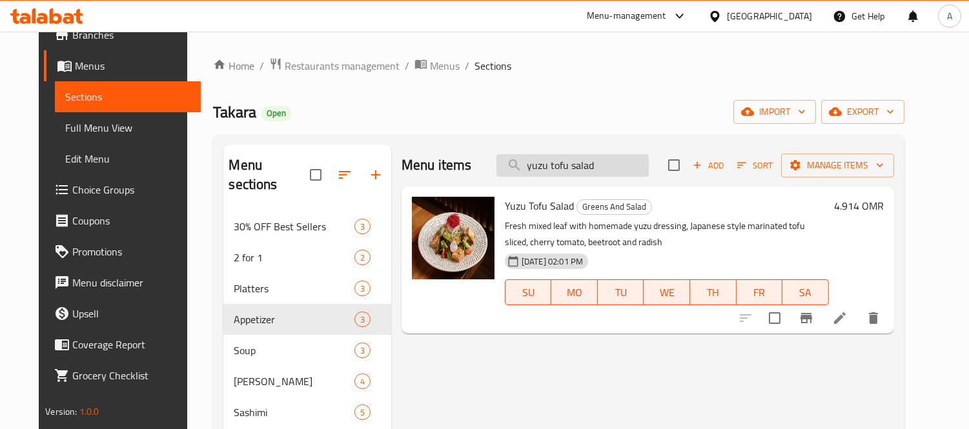
click at [563, 172] on input "yuzu tofu salad" at bounding box center [572, 165] width 152 height 23
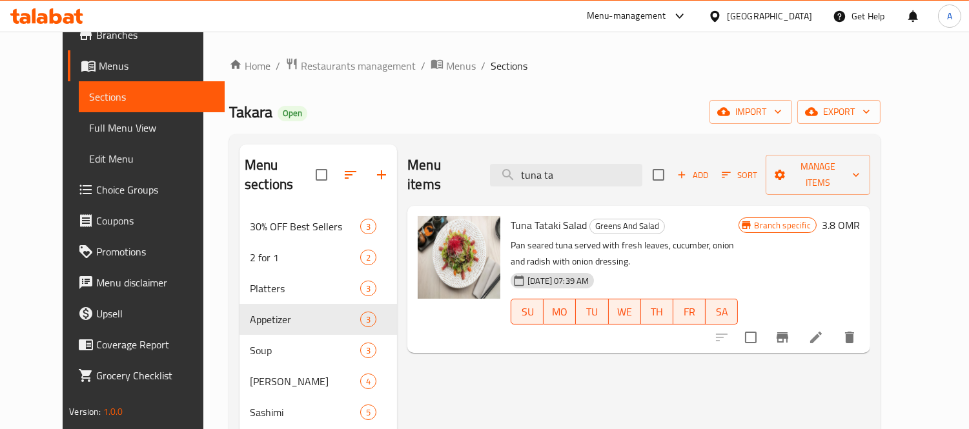
type input "tuna ta"
click at [860, 216] on h6 "3.8 OMR" at bounding box center [841, 225] width 38 height 18
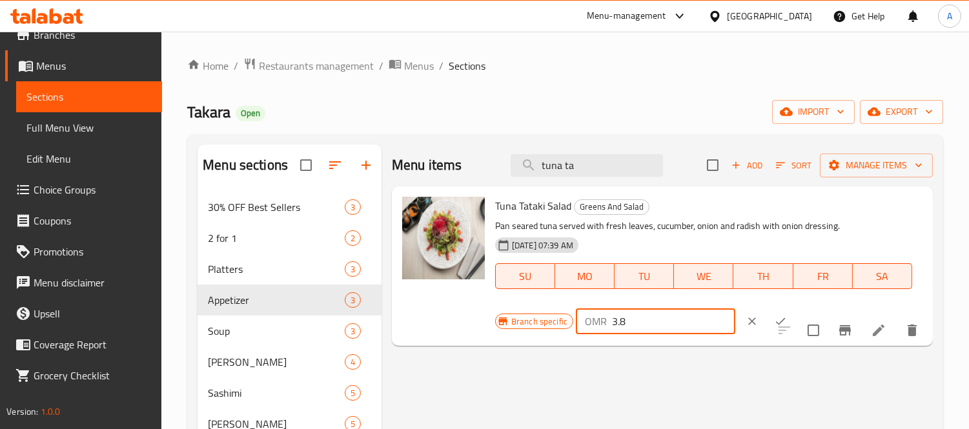
drag, startPoint x: 646, startPoint y: 320, endPoint x: 531, endPoint y: 305, distance: 116.6
click at [531, 305] on div "Tuna Tataki Salad Greens And Salad Pan seared tuna served with fresh leaves, cu…" at bounding box center [709, 266] width 438 height 149
paste input "4.914"
type input "4.914"
click at [774, 320] on icon "ok" at bounding box center [780, 321] width 13 height 13
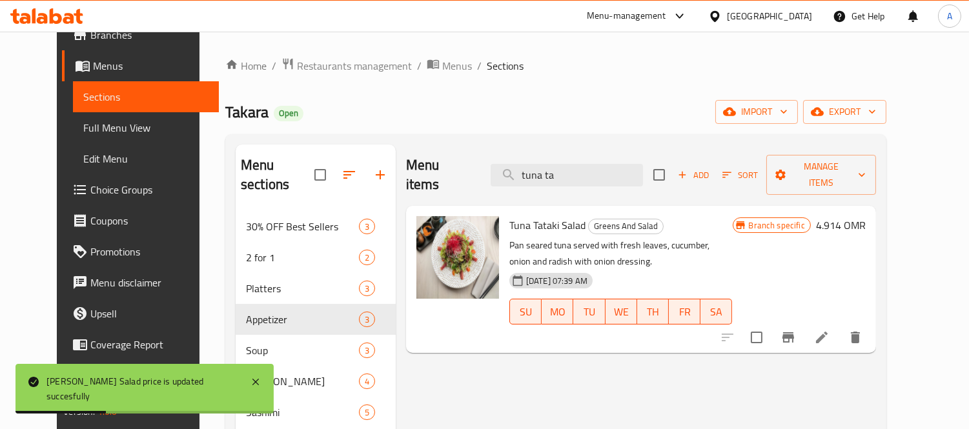
click at [796, 330] on icon "Branch-specific-item" at bounding box center [787, 337] width 15 height 15
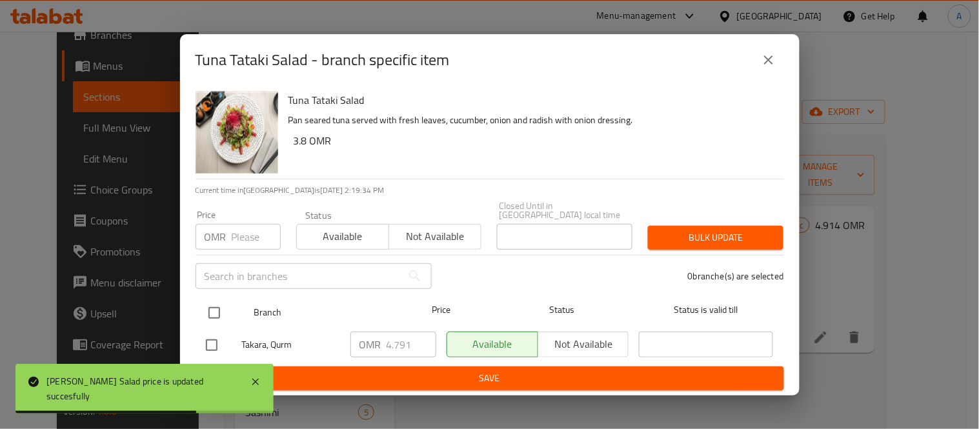
click at [214, 306] on input "checkbox" at bounding box center [214, 313] width 27 height 27
checkbox input "true"
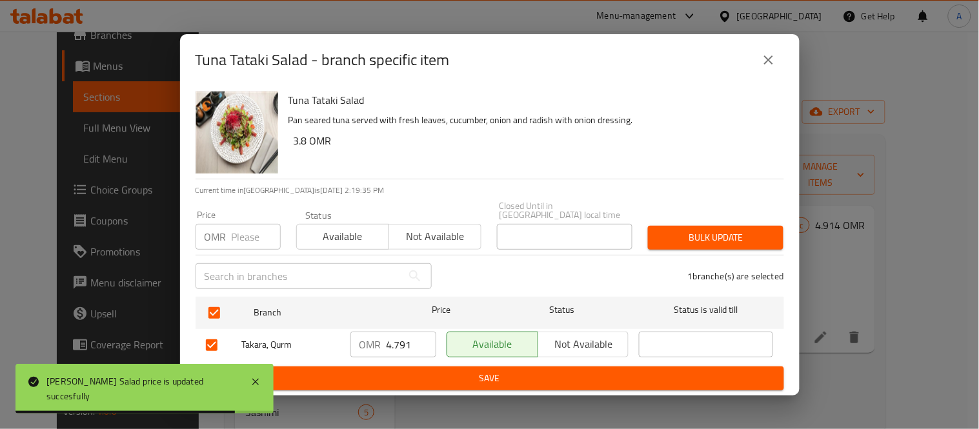
click at [398, 336] on input "4.791" at bounding box center [412, 345] width 50 height 26
click at [398, 334] on input "4.791" at bounding box center [412, 345] width 50 height 26
paste input "914"
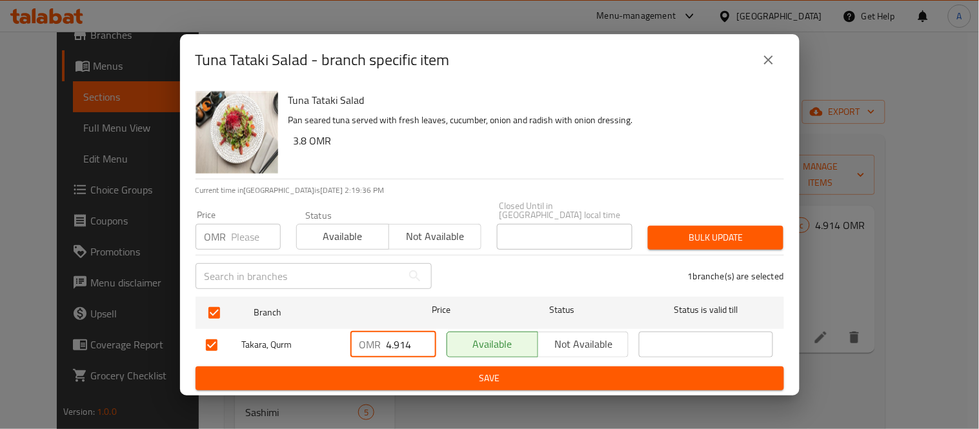
type input "4.914"
click at [413, 371] on span "Save" at bounding box center [490, 379] width 568 height 16
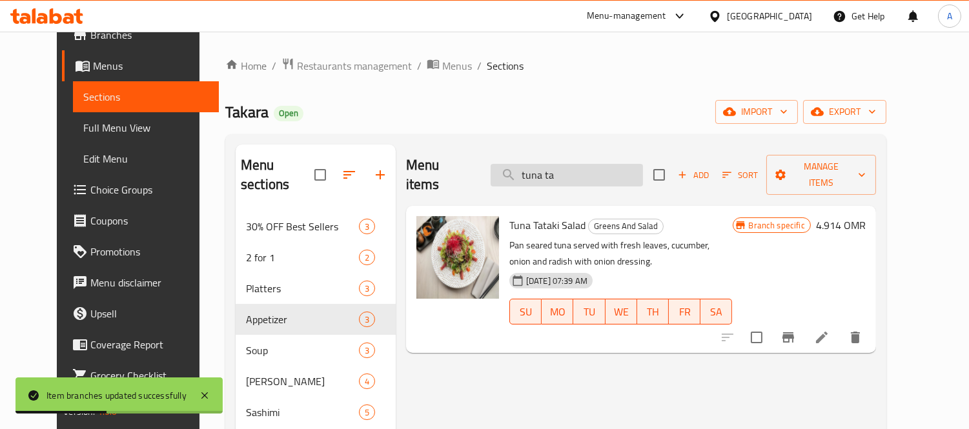
click at [587, 173] on input "tuna ta" at bounding box center [567, 175] width 152 height 23
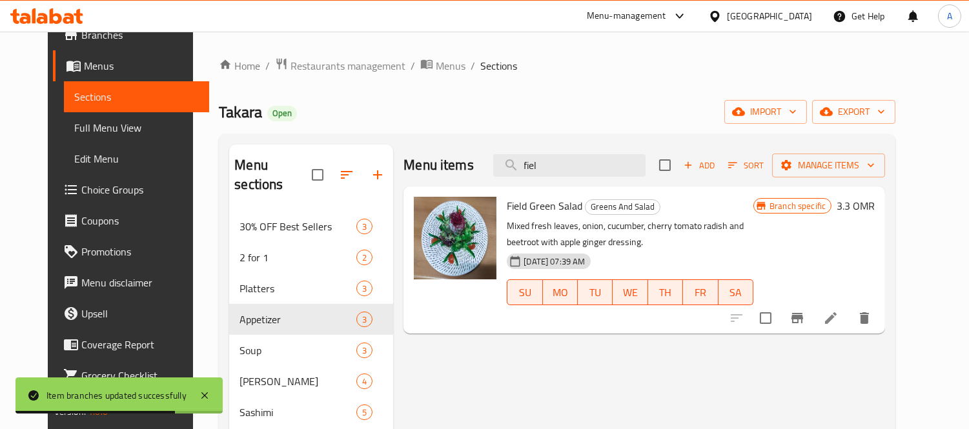
type input "fiel"
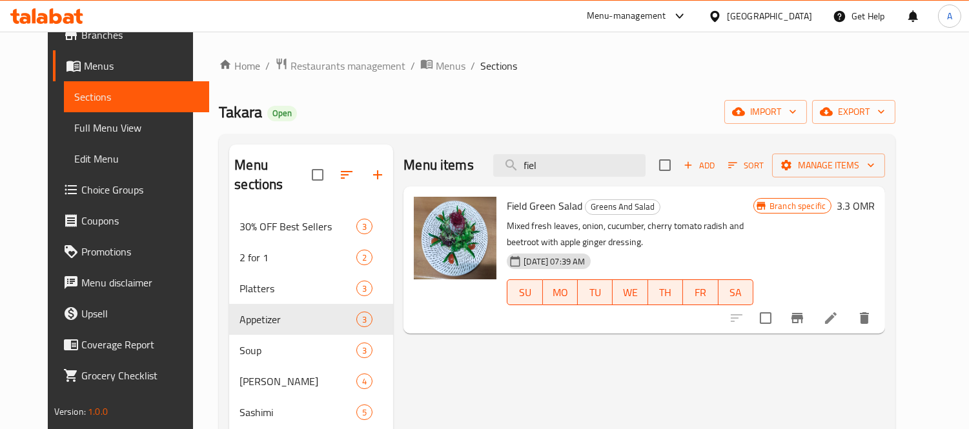
click at [875, 199] on h6 "3.3 OMR" at bounding box center [856, 206] width 38 height 18
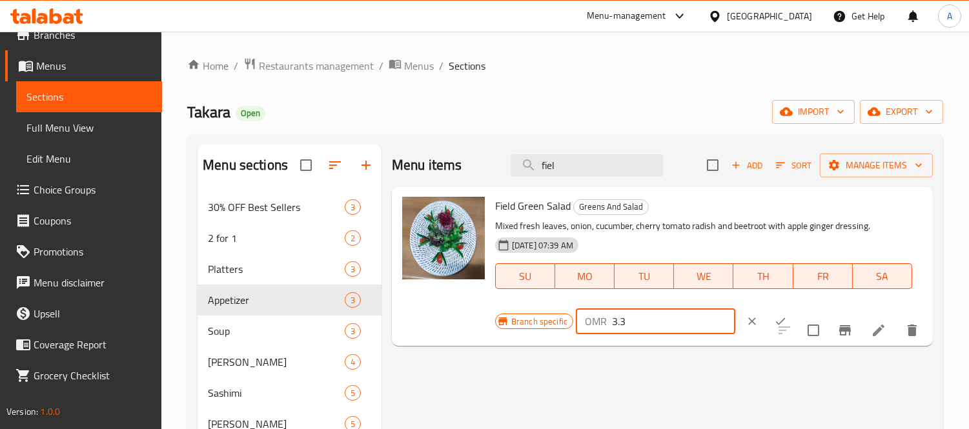
drag, startPoint x: 648, startPoint y: 314, endPoint x: 525, endPoint y: 294, distance: 124.9
click at [525, 294] on div "Field Green Salad Greens And Salad Mixed fresh leaves, onion, cucumber, cherry …" at bounding box center [709, 266] width 438 height 149
paste input "686"
type input "3.686"
click at [774, 325] on icon "ok" at bounding box center [780, 321] width 13 height 13
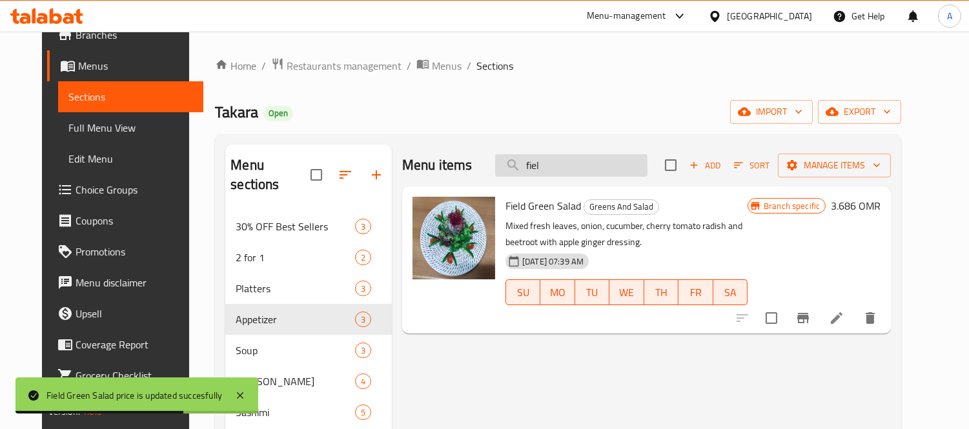
click at [551, 155] on input "fiel" at bounding box center [571, 165] width 152 height 23
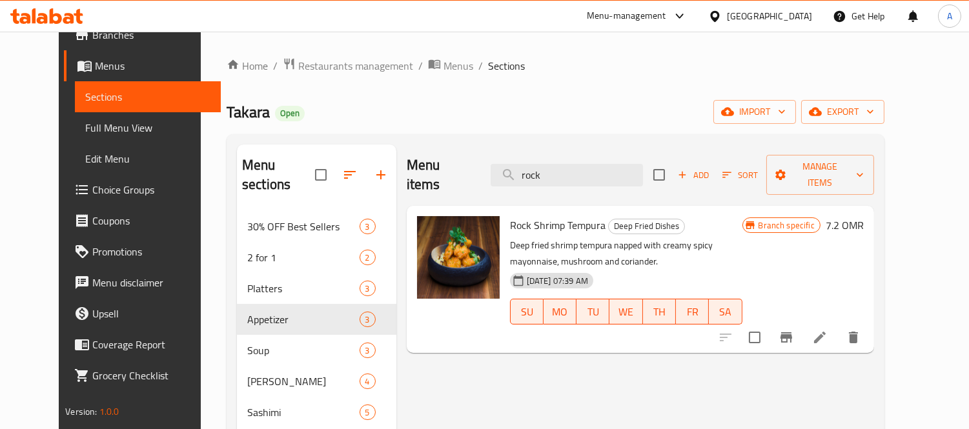
type input "rock"
click at [864, 216] on h6 "7.2 OMR" at bounding box center [845, 225] width 38 height 18
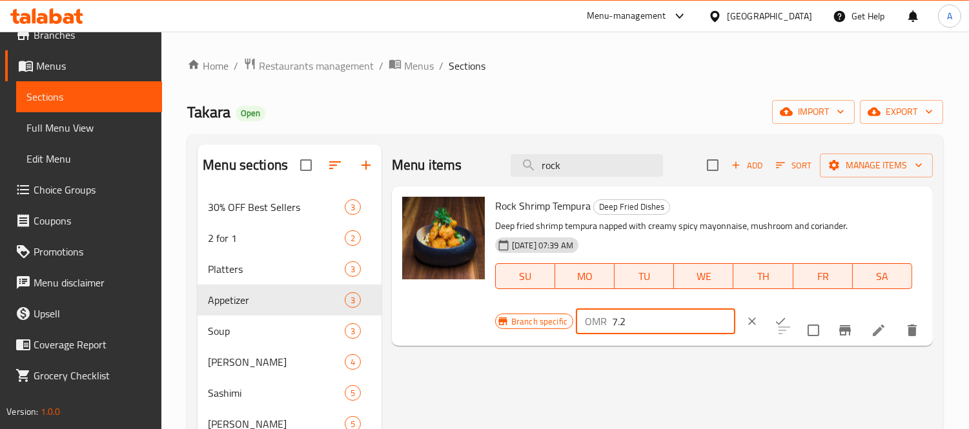
drag, startPoint x: 611, startPoint y: 325, endPoint x: 603, endPoint y: 325, distance: 7.7
click at [603, 325] on div "OMR 7.2 ​" at bounding box center [655, 322] width 159 height 26
paste input "8.600"
type input "8.600"
click at [774, 318] on icon "ok" at bounding box center [780, 321] width 13 height 13
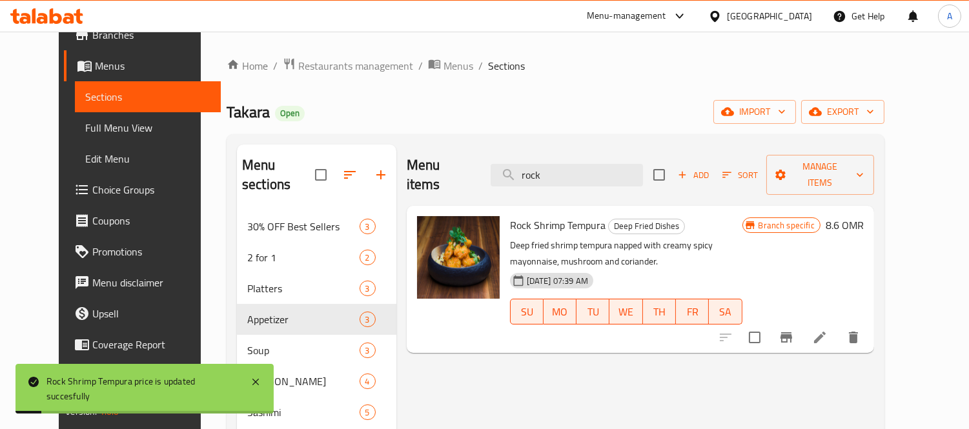
click at [794, 330] on icon "Branch-specific-item" at bounding box center [786, 337] width 15 height 15
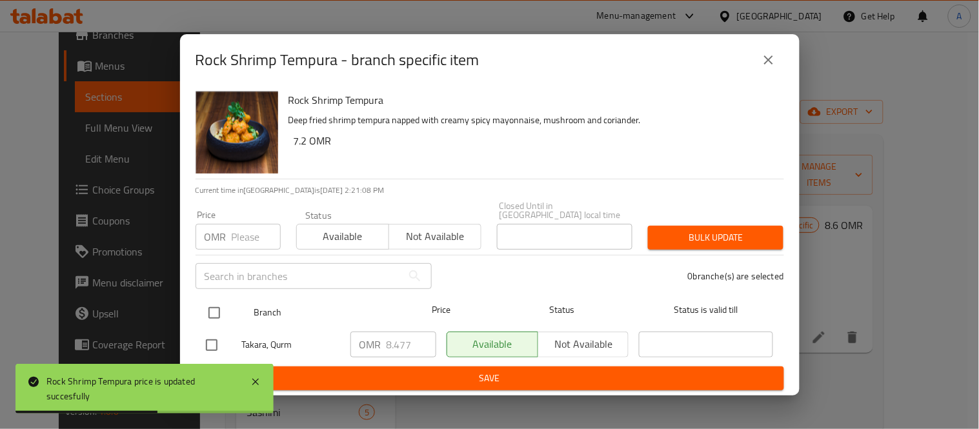
click at [209, 306] on input "checkbox" at bounding box center [214, 313] width 27 height 27
checkbox input "true"
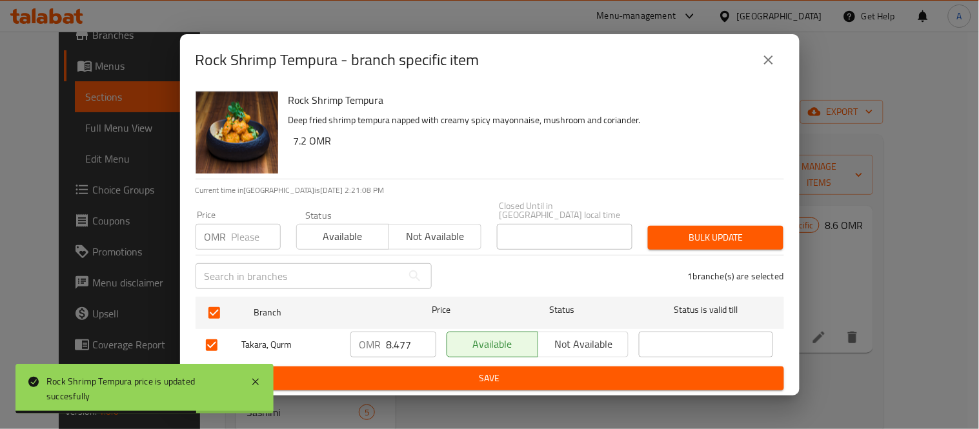
click at [383, 342] on div "OMR 8.477 ​" at bounding box center [394, 345] width 86 height 26
click at [385, 341] on div "OMR 8.477 ​" at bounding box center [394, 345] width 86 height 26
drag, startPoint x: 385, startPoint y: 341, endPoint x: 403, endPoint y: 340, distance: 18.8
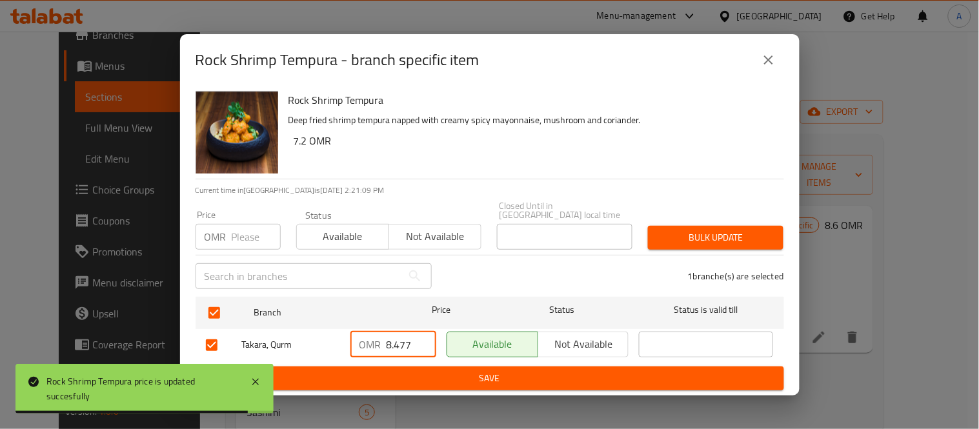
click at [387, 341] on div "OMR 8.477 ​" at bounding box center [394, 345] width 86 height 26
click at [403, 340] on input "8.477" at bounding box center [412, 345] width 50 height 26
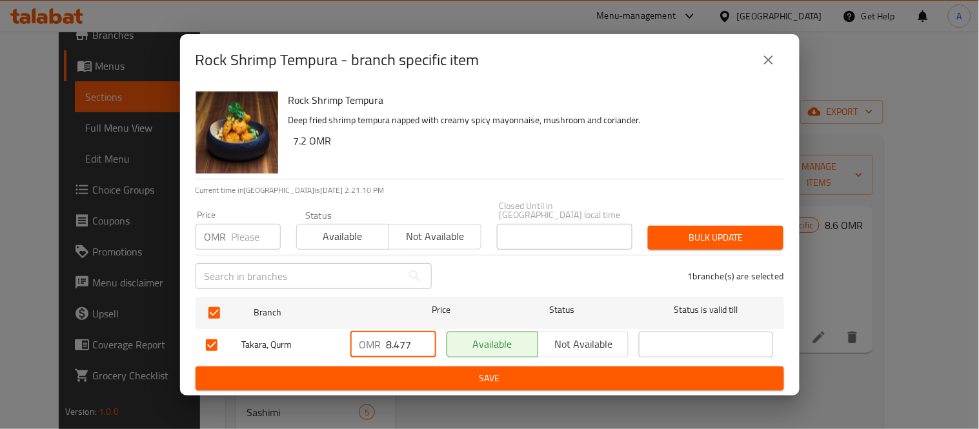
click at [403, 340] on input "8.477" at bounding box center [412, 345] width 50 height 26
paste input "600"
type input "8.600"
click at [381, 387] on div "Rock Shrimp Tempura Deep fried shrimp tempura napped with creamy spicy mayonnai…" at bounding box center [490, 241] width 620 height 310
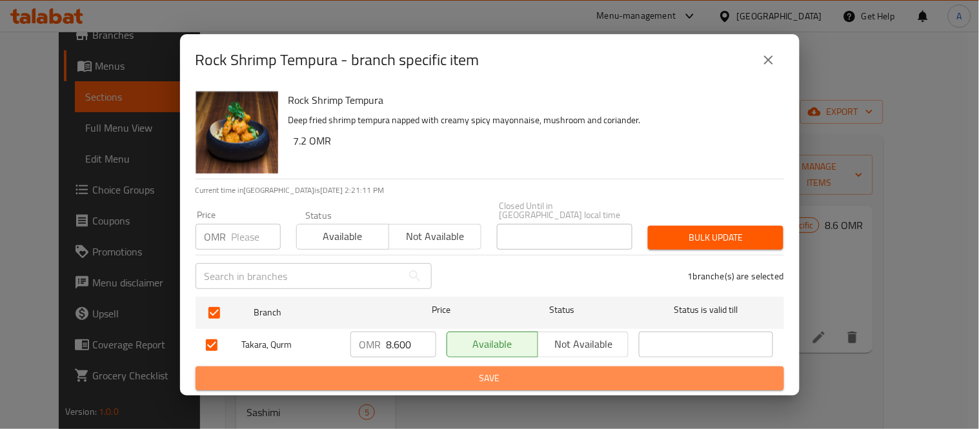
click at [385, 380] on span "Save" at bounding box center [490, 379] width 568 height 16
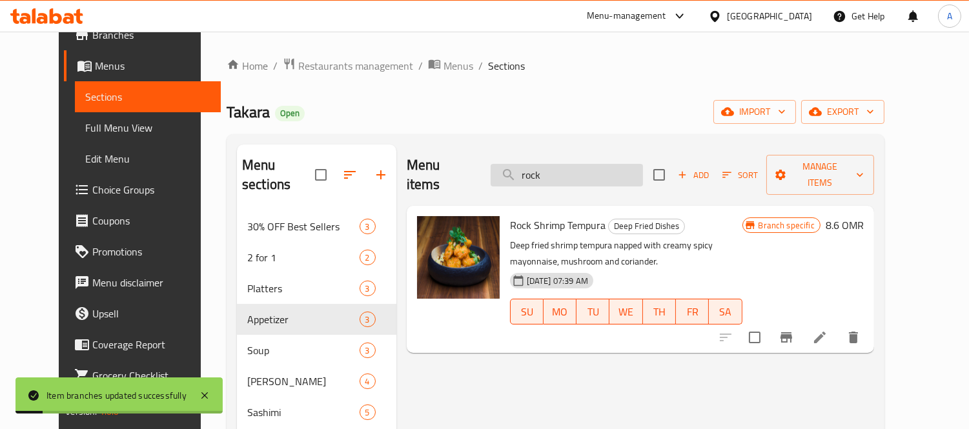
click at [617, 164] on input "rock" at bounding box center [567, 175] width 152 height 23
paste input "ebi kara-age"
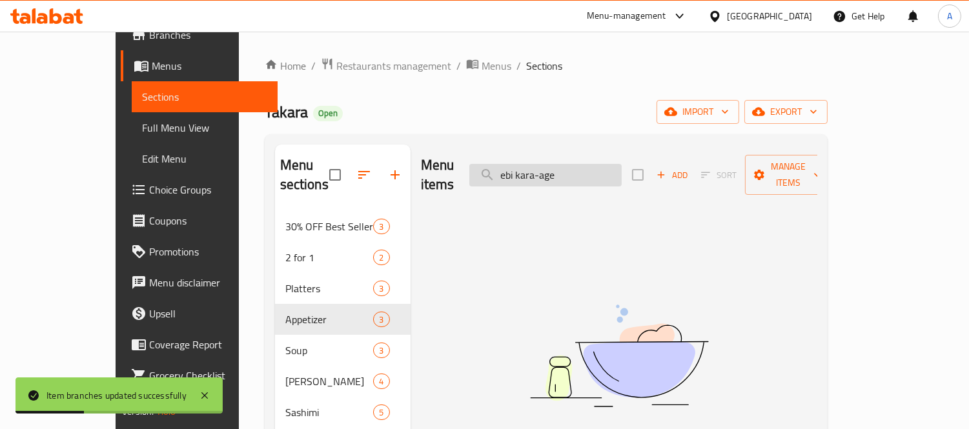
click at [599, 164] on input "ebi kara-age" at bounding box center [545, 175] width 152 height 23
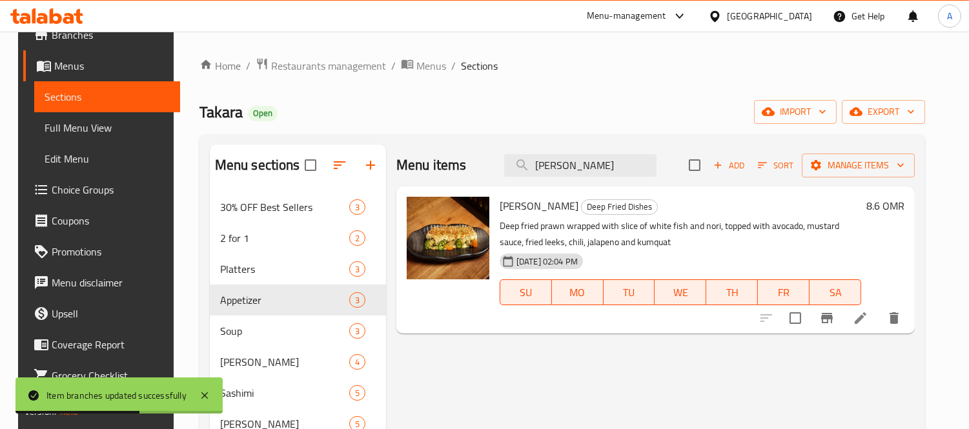
type input "[PERSON_NAME]"
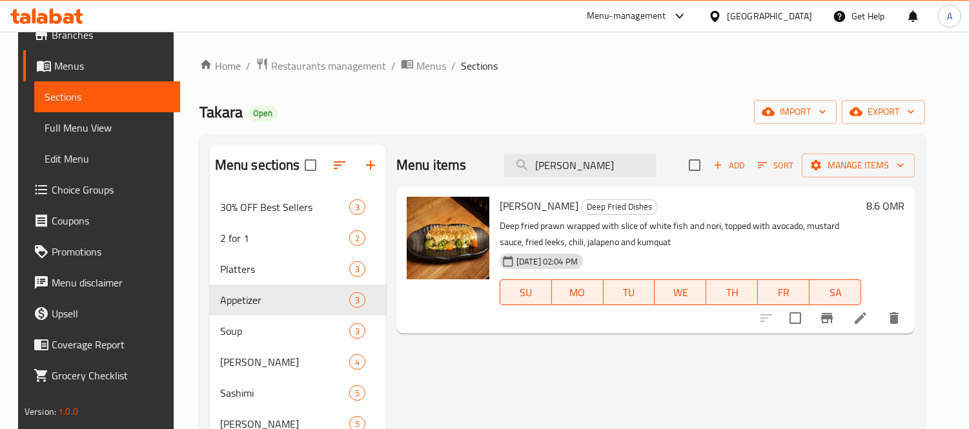
click at [886, 207] on h6 "8.6 OMR" at bounding box center [885, 206] width 38 height 18
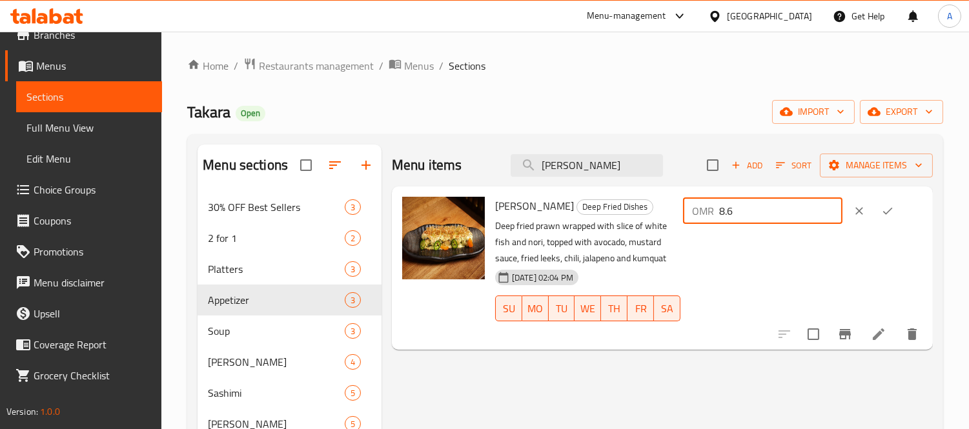
drag, startPoint x: 767, startPoint y: 216, endPoint x: 706, endPoint y: 217, distance: 60.7
click at [706, 217] on div "OMR 8.6 ​" at bounding box center [762, 211] width 159 height 26
paste input "00"
type input "8.600"
click at [901, 203] on button "ok" at bounding box center [887, 211] width 28 height 28
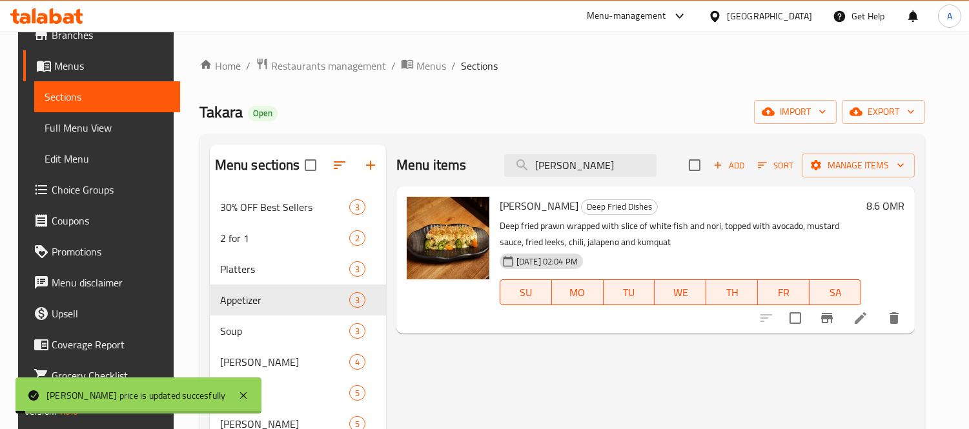
click at [842, 334] on div "Menu items ebi kara Add Sort Manage items Ebi Karaage Deep Fried Dishes Deep fr…" at bounding box center [650, 434] width 529 height 579
click at [835, 324] on icon "Branch-specific-item" at bounding box center [826, 318] width 15 height 15
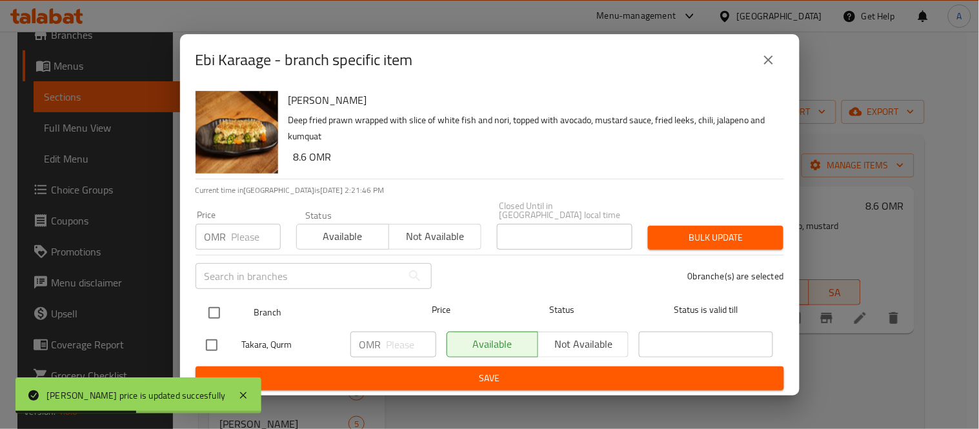
drag, startPoint x: 210, startPoint y: 309, endPoint x: 218, endPoint y: 307, distance: 8.0
click at [210, 311] on input "checkbox" at bounding box center [214, 313] width 27 height 27
checkbox input "true"
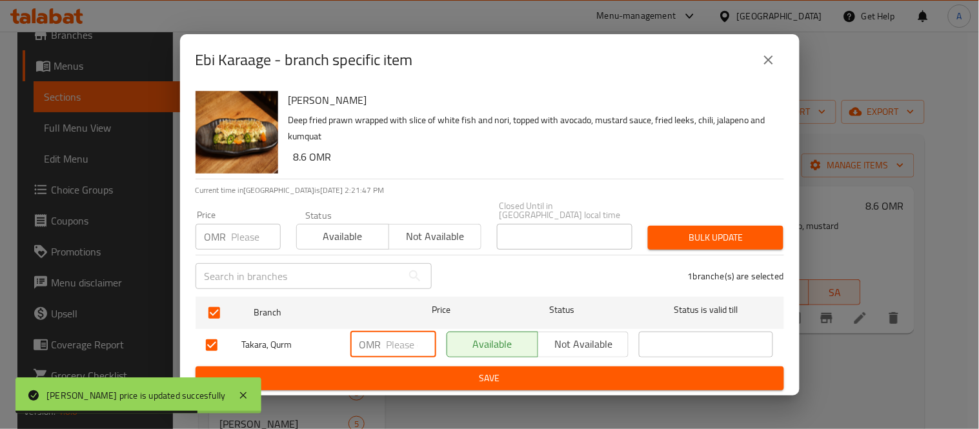
click at [415, 332] on input "number" at bounding box center [412, 345] width 50 height 26
paste input "8.600"
type input "8.600"
click at [398, 371] on span "Save" at bounding box center [490, 379] width 568 height 16
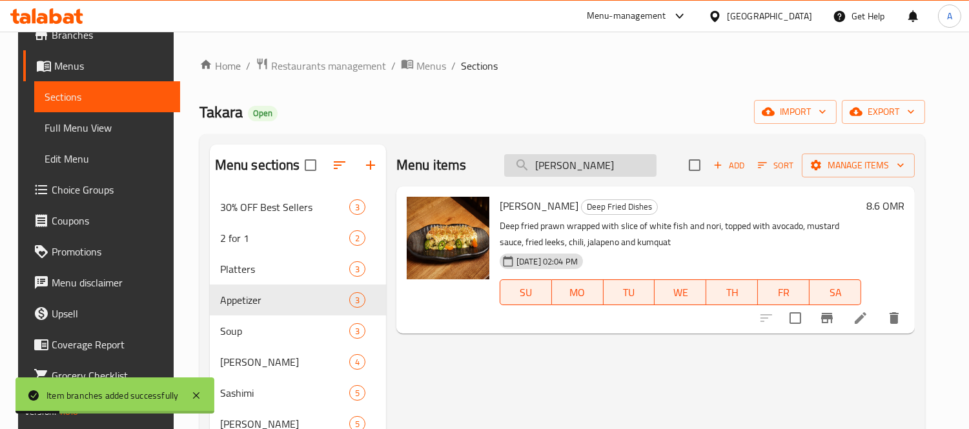
click at [573, 170] on input "[PERSON_NAME]" at bounding box center [580, 165] width 152 height 23
paste input "tempura"
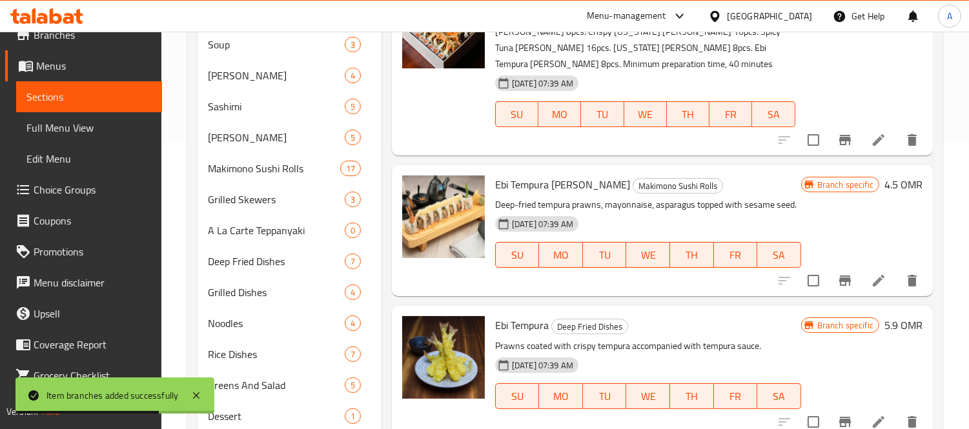
scroll to position [330, 0]
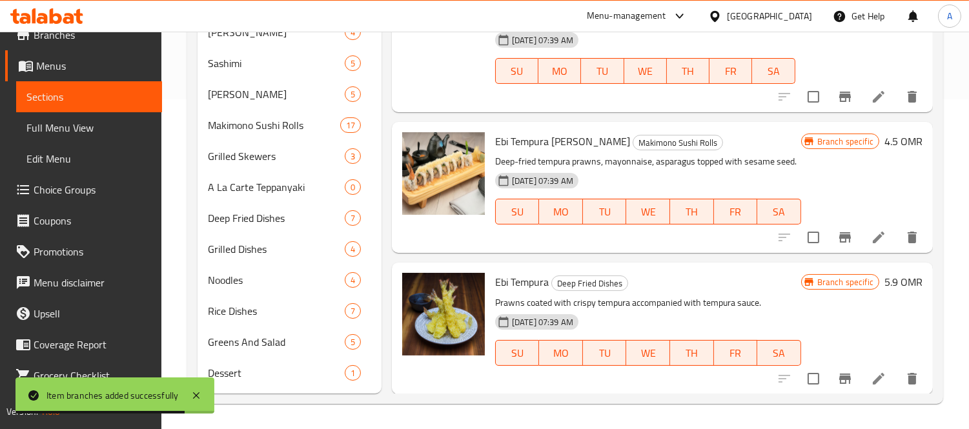
type input "ebi tempura"
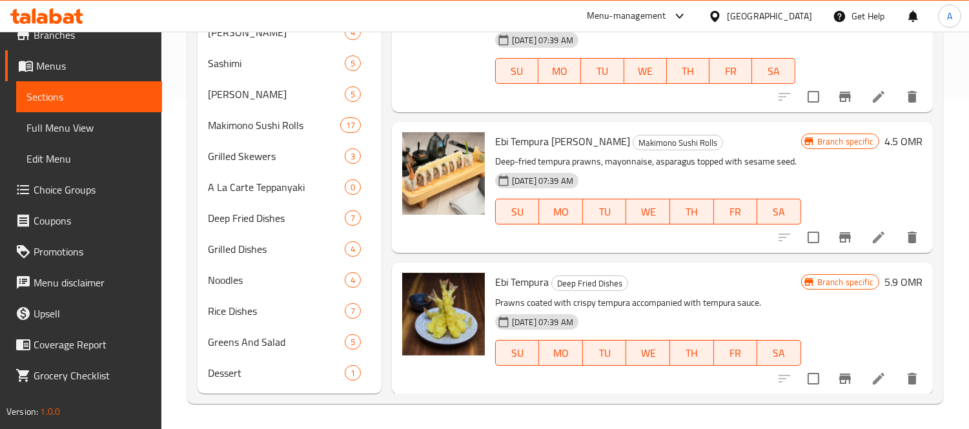
click at [895, 288] on h6 "5.9 OMR" at bounding box center [903, 282] width 38 height 18
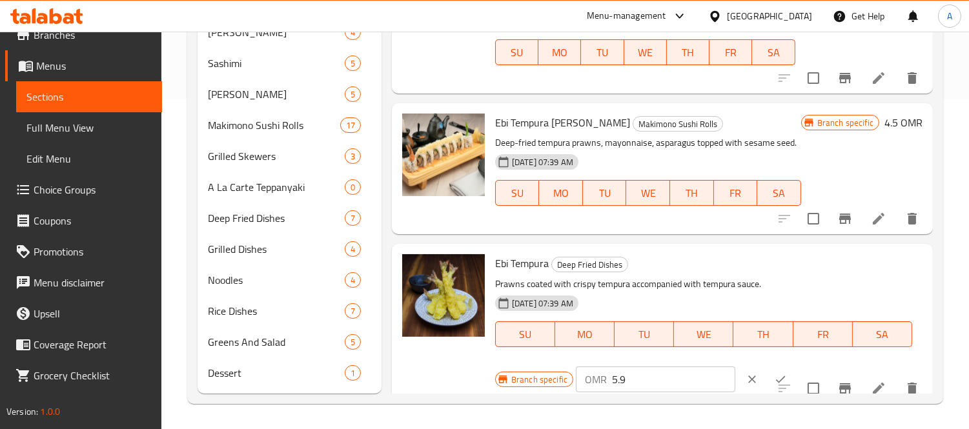
scroll to position [87, 0]
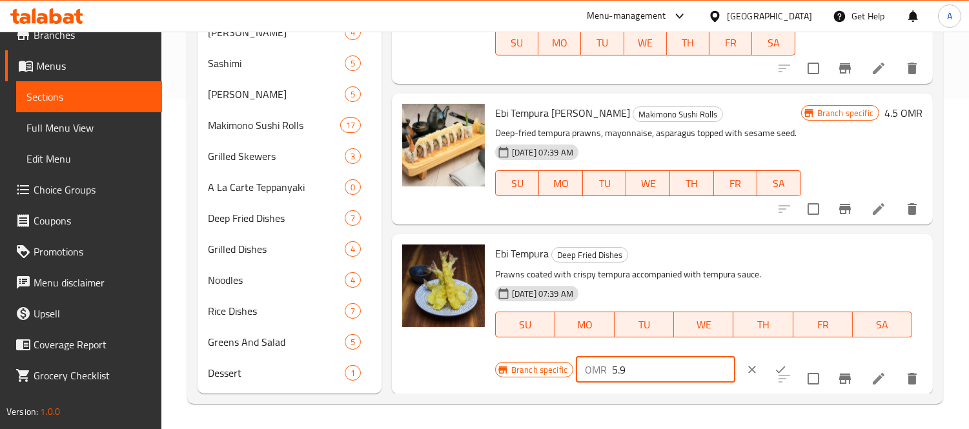
drag, startPoint x: 623, startPoint y: 360, endPoint x: 531, endPoint y: 367, distance: 92.6
click at [531, 367] on div "Branch specific OMR 5.9 ​" at bounding box center [655, 370] width 320 height 28
paste input "7.371"
type input "7.371"
click at [766, 379] on button "ok" at bounding box center [780, 370] width 28 height 28
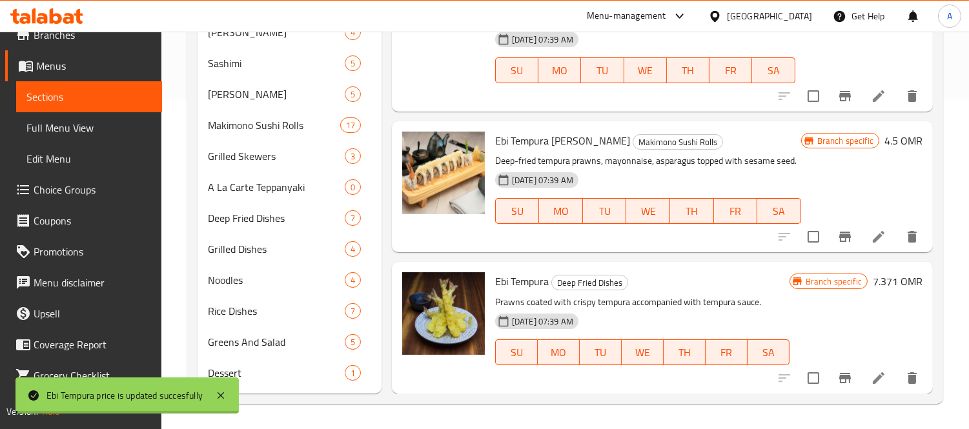
scroll to position [59, 0]
click at [839, 377] on icon "Branch-specific-item" at bounding box center [845, 379] width 12 height 10
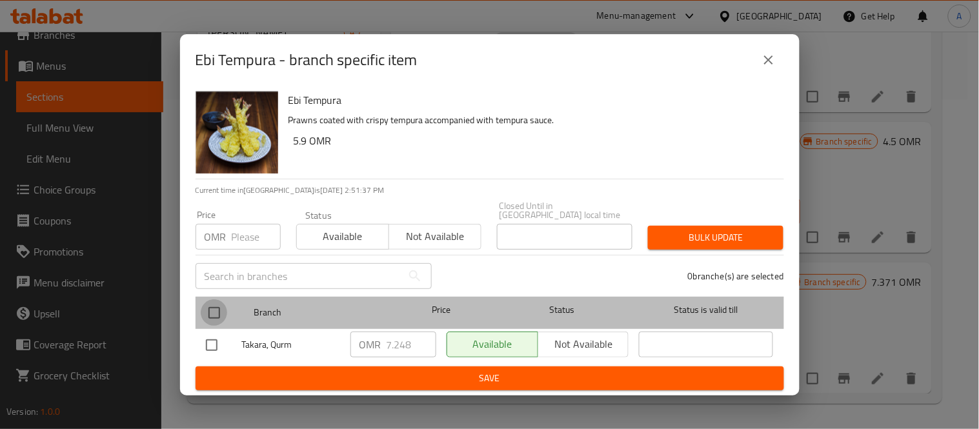
click at [204, 308] on input "checkbox" at bounding box center [214, 313] width 27 height 27
checkbox input "true"
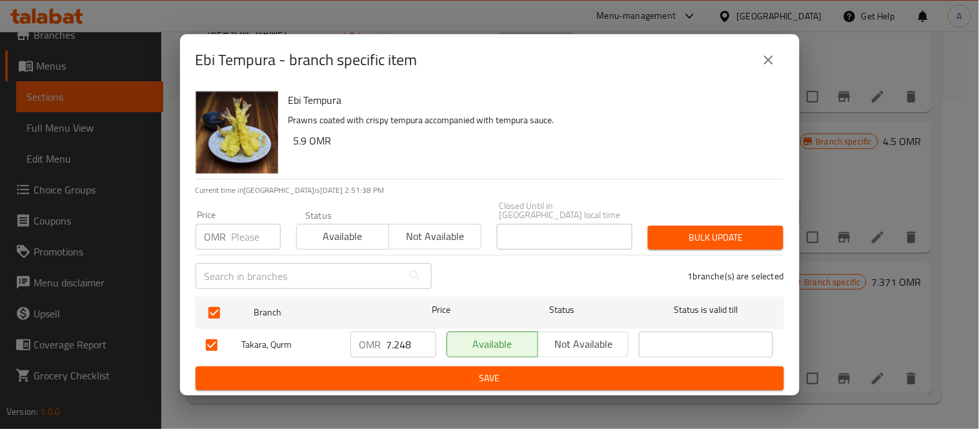
click at [416, 343] on input "7.248" at bounding box center [412, 345] width 50 height 26
paste input "371"
type input "7.371"
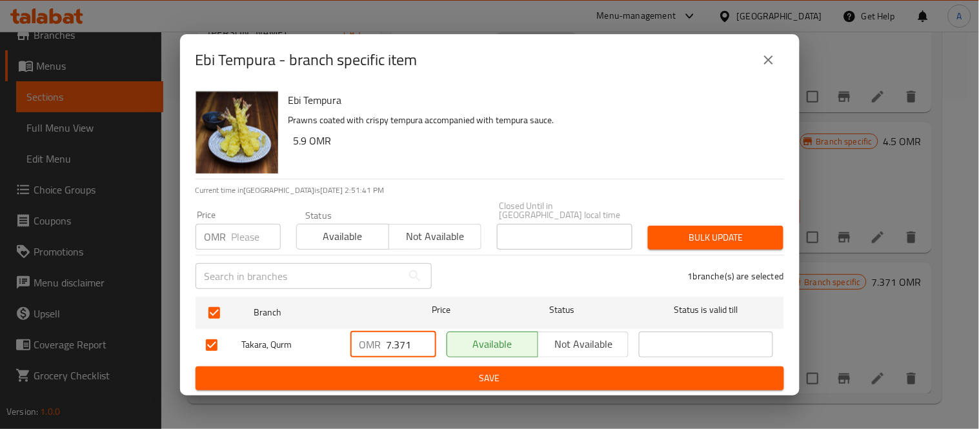
click at [427, 376] on span "Save" at bounding box center [490, 379] width 568 height 16
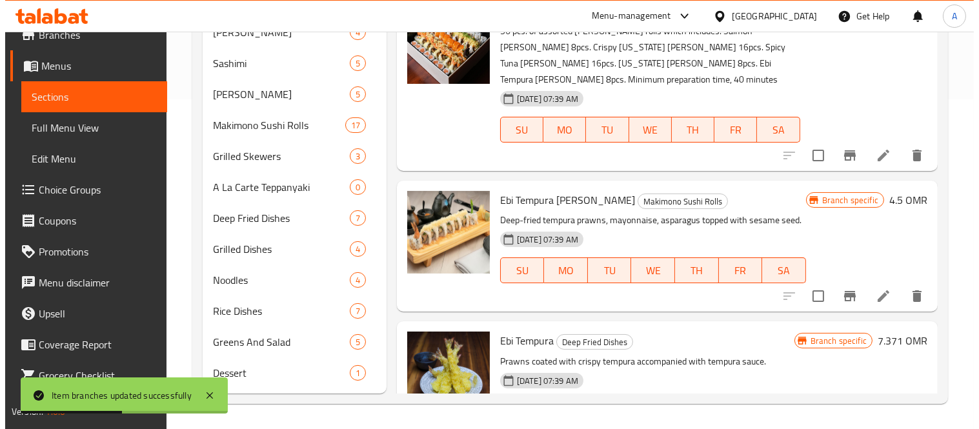
scroll to position [0, 0]
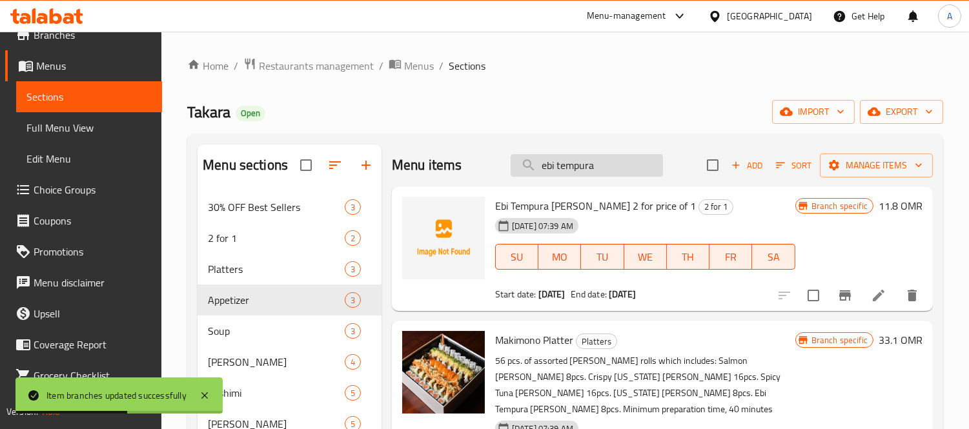
click at [581, 159] on input "ebi tempura" at bounding box center [587, 165] width 152 height 23
paste input "hamour karaage"
click at [581, 159] on input "ebi tempura" at bounding box center [587, 165] width 152 height 23
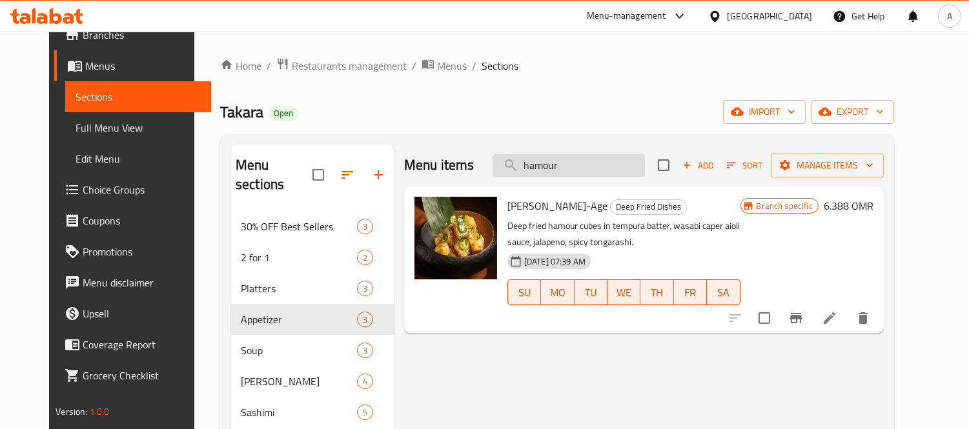
click at [559, 172] on input "hamour" at bounding box center [569, 165] width 152 height 23
paste input "spicy [PERSON_NAME] [PERSON_NAME]-age"
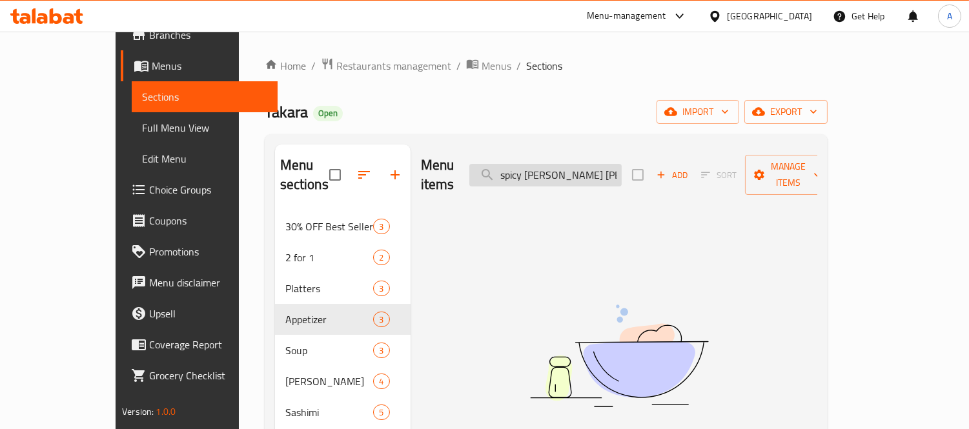
click at [622, 165] on input "spicy [PERSON_NAME] [PERSON_NAME]-age" at bounding box center [545, 175] width 152 height 23
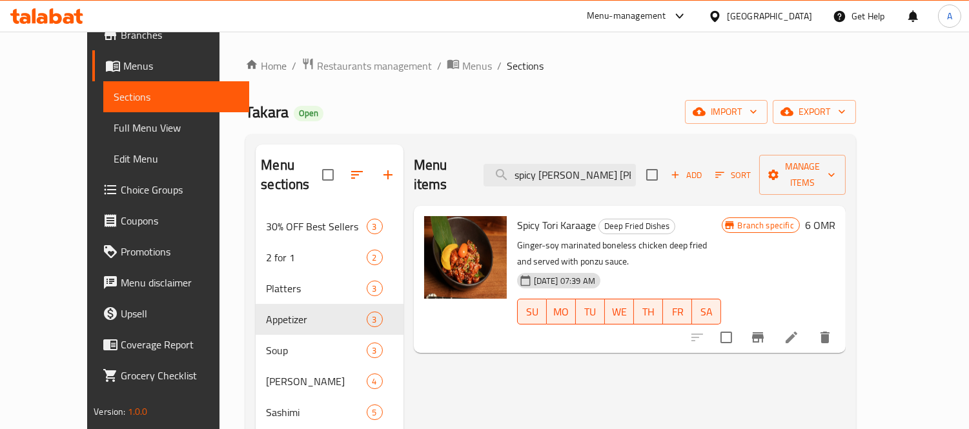
type input "spicy [PERSON_NAME] [PERSON_NAME]"
click at [835, 216] on h6 "6 OMR" at bounding box center [820, 225] width 30 height 18
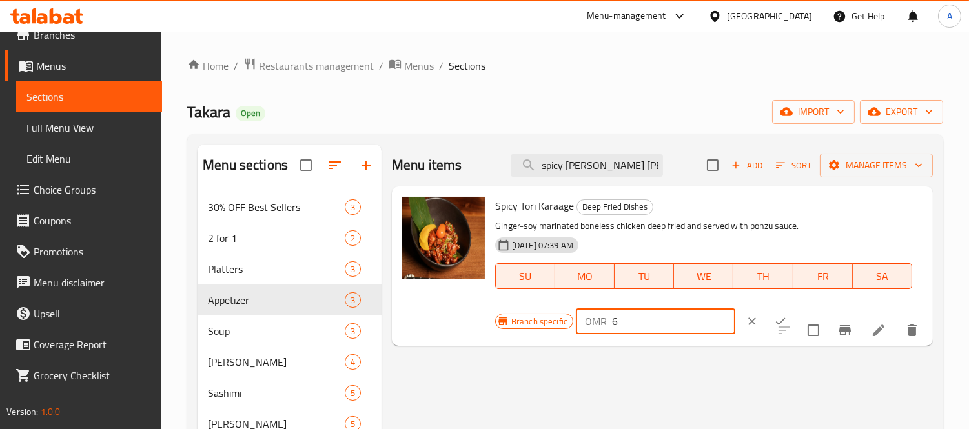
drag, startPoint x: 646, startPoint y: 323, endPoint x: 568, endPoint y: 320, distance: 78.2
click at [568, 320] on div "Branch specific OMR 6 ​" at bounding box center [655, 321] width 320 height 28
paste input ".143"
type input "6.143"
click at [774, 325] on icon "ok" at bounding box center [780, 321] width 13 height 13
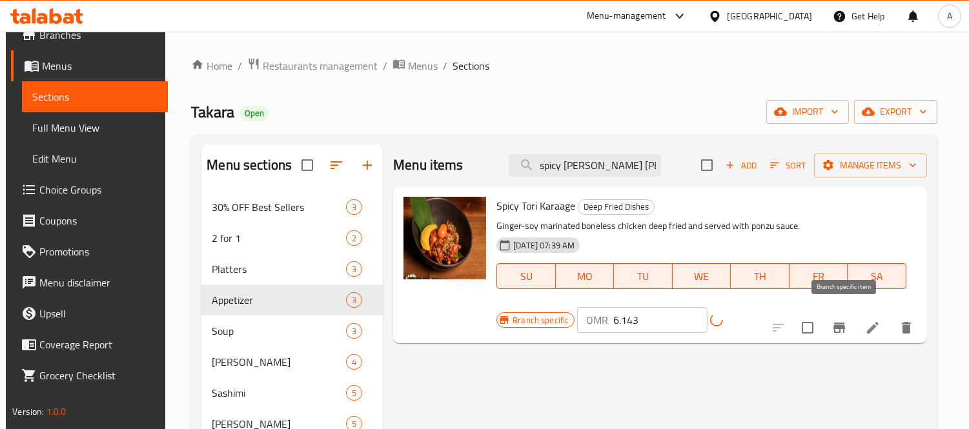
click at [845, 323] on icon "Branch-specific-item" at bounding box center [839, 328] width 12 height 10
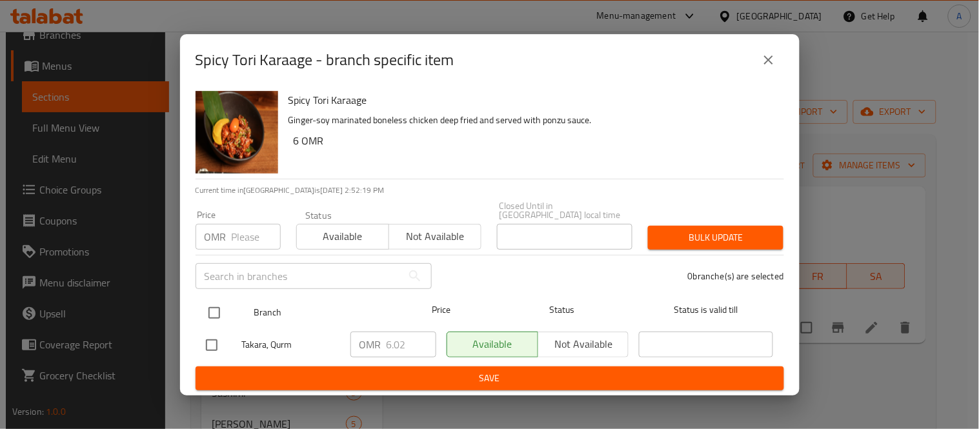
click at [219, 309] on input "checkbox" at bounding box center [214, 313] width 27 height 27
checkbox input "true"
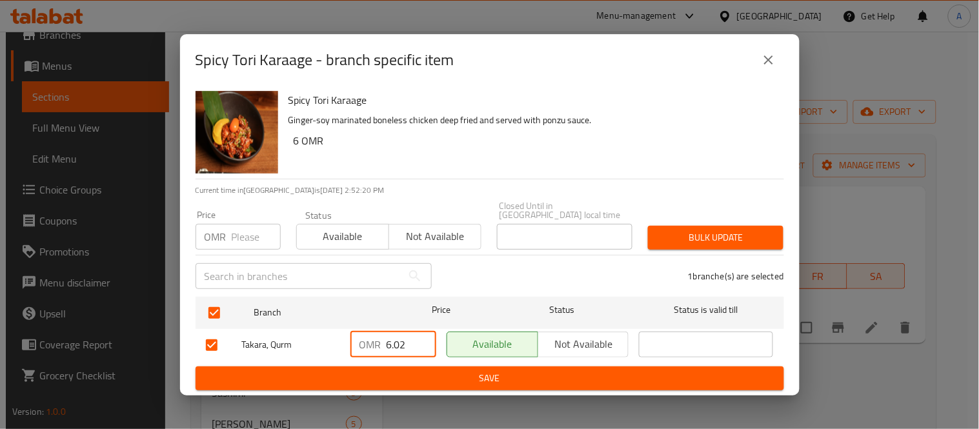
drag, startPoint x: 407, startPoint y: 337, endPoint x: 306, endPoint y: 337, distance: 100.7
click at [306, 337] on div "Takara, Qurm OMR 6.02 ​ Available Not available ​" at bounding box center [490, 345] width 578 height 37
paste input "143"
type input "6.143"
click at [314, 375] on span "Save" at bounding box center [490, 379] width 568 height 16
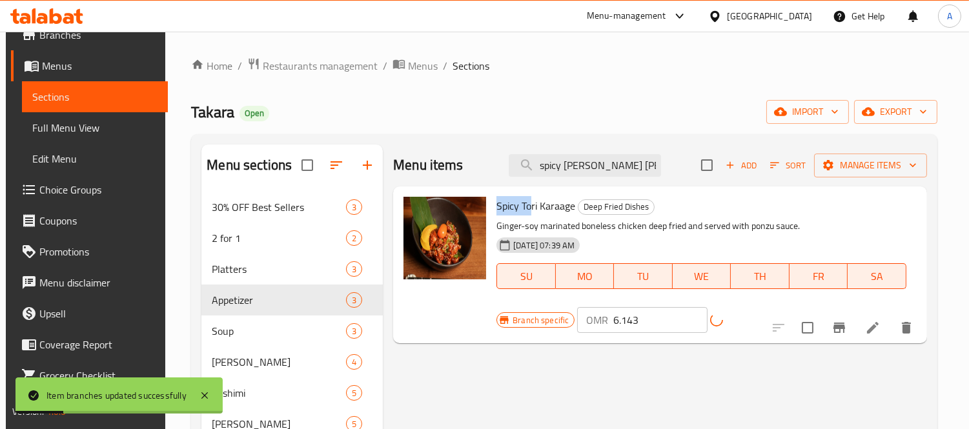
drag, startPoint x: 497, startPoint y: 207, endPoint x: 528, endPoint y: 207, distance: 31.0
click at [528, 207] on span "Spicy Tori Karaage" at bounding box center [535, 205] width 79 height 19
copy span "Spicy To"
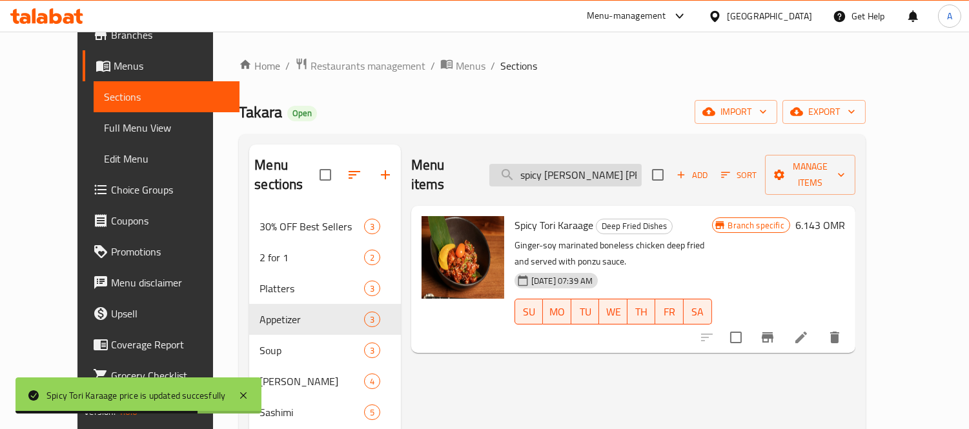
click at [622, 164] on input "spicy [PERSON_NAME] [PERSON_NAME]" at bounding box center [565, 175] width 152 height 23
paste input "gyu ku"
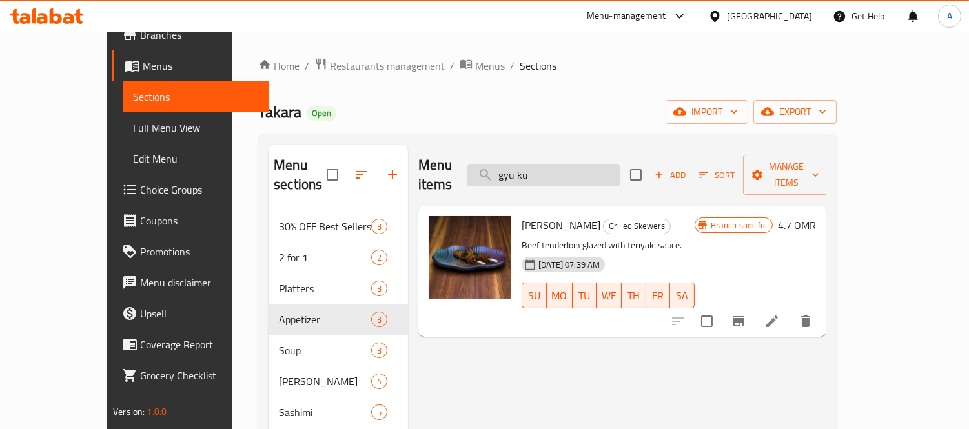
click at [577, 173] on input "gyu ku" at bounding box center [543, 175] width 152 height 23
paste input "jidori"
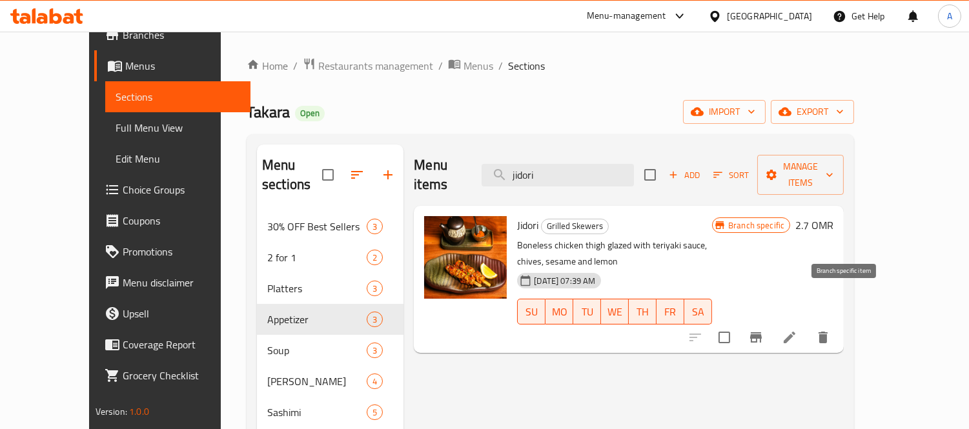
type input "jidori"
click at [762, 332] on icon "Branch-specific-item" at bounding box center [756, 337] width 12 height 10
